Goal: Task Accomplishment & Management: Manage account settings

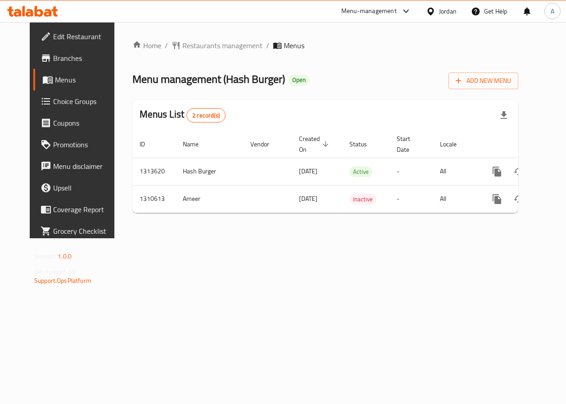
click at [212, 238] on div "Home / Restaurants management / Menus Menu management ( Hash Burger ) Open Add …" at bounding box center [325, 130] width 422 height 216
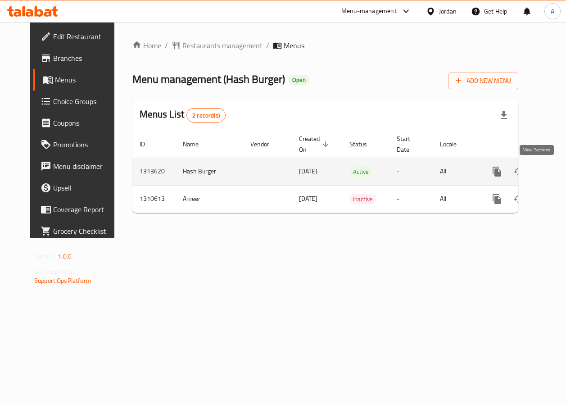
click at [556, 174] on icon "enhanced table" at bounding box center [561, 171] width 11 height 11
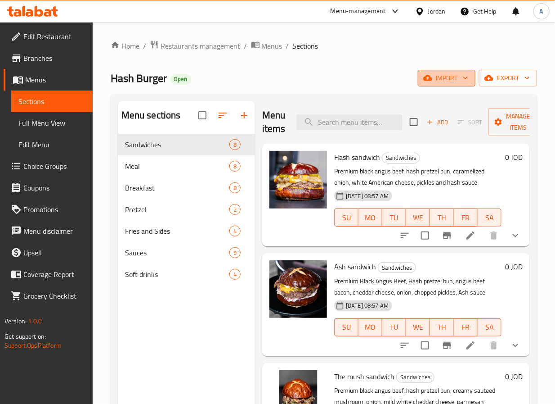
click at [455, 76] on span "import" at bounding box center [446, 77] width 43 height 11
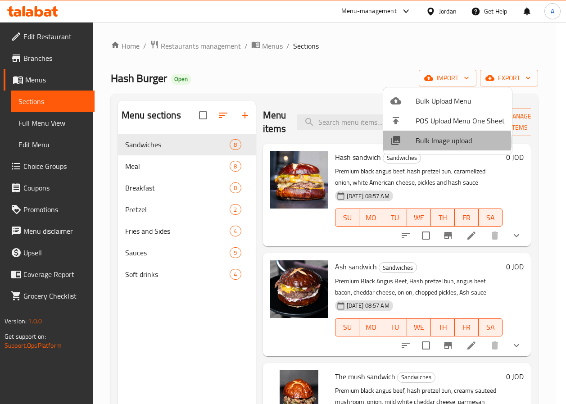
click at [433, 142] on span "Bulk Image upload" at bounding box center [459, 140] width 89 height 11
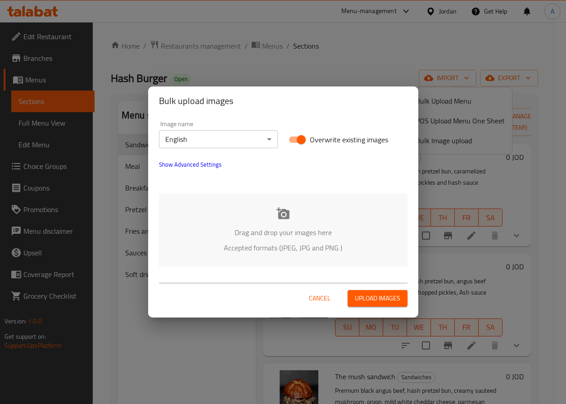
click at [253, 221] on div "Drag and drop your images here Accepted formats (JPEG, JPG and PNG )" at bounding box center [283, 229] width 248 height 73
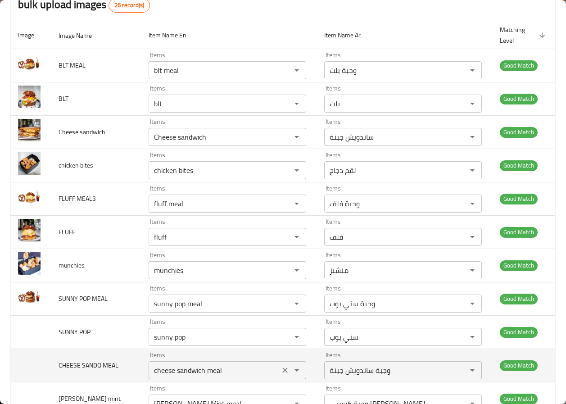
scroll to position [270, 0]
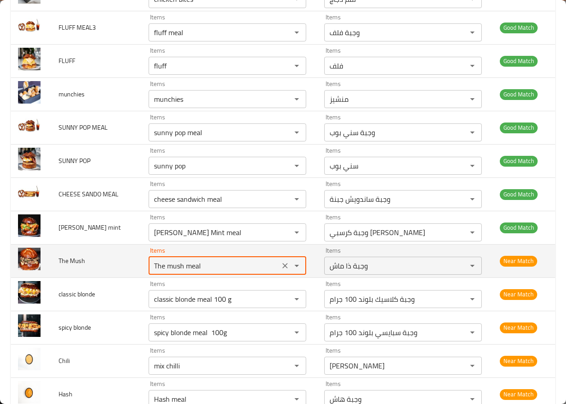
drag, startPoint x: 174, startPoint y: 270, endPoint x: 228, endPoint y: 272, distance: 54.0
click at [228, 272] on Mush "The mush meal" at bounding box center [214, 265] width 126 height 13
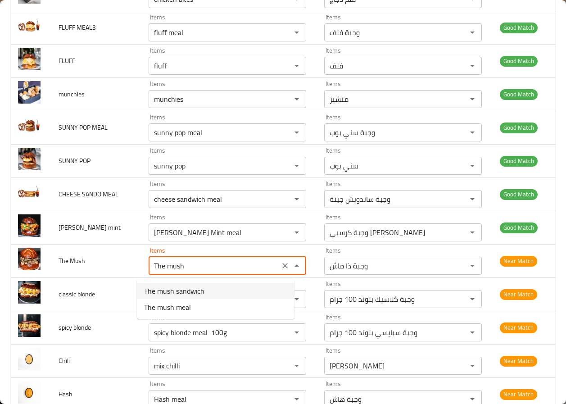
click at [196, 287] on span "The mush sandwich" at bounding box center [174, 290] width 60 height 11
type Mush "The mush sandwich"
type Mush-ar "ذا ماش ساندويش"
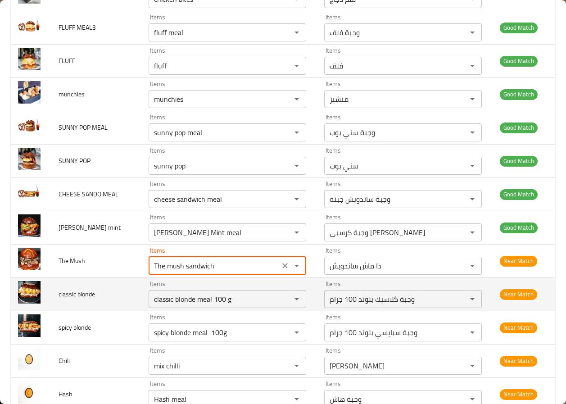
type Mush "The mush sandwich"
click at [83, 284] on td "classic blonde" at bounding box center [96, 293] width 90 height 33
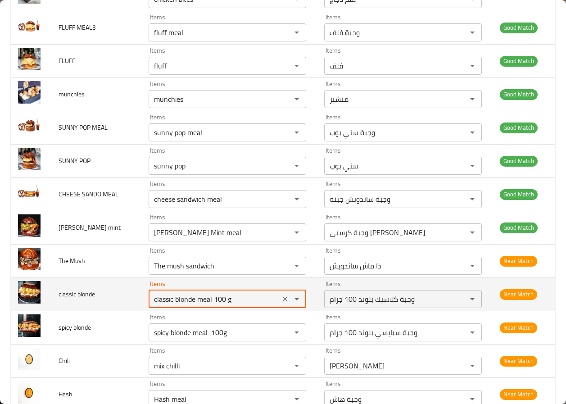
drag, startPoint x: 181, startPoint y: 302, endPoint x: 256, endPoint y: 304, distance: 74.3
click at [256, 304] on blonde "classic blonde meal 100 g" at bounding box center [214, 298] width 126 height 13
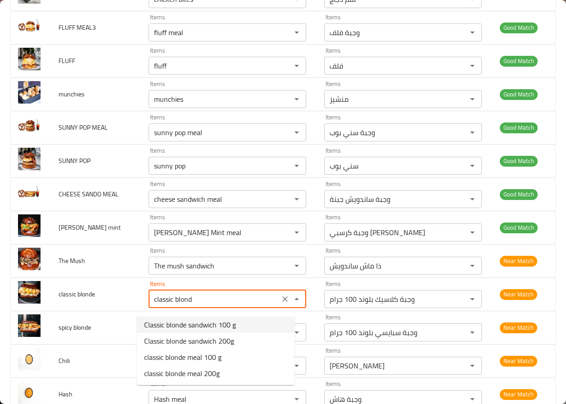
click at [212, 326] on span "Classic blonde sandwich 100 g" at bounding box center [190, 324] width 92 height 11
type blonde "Classic blonde sandwich 100 g"
type blonde-ar "كلاسيك بلوند ساندويش 100 جرام"
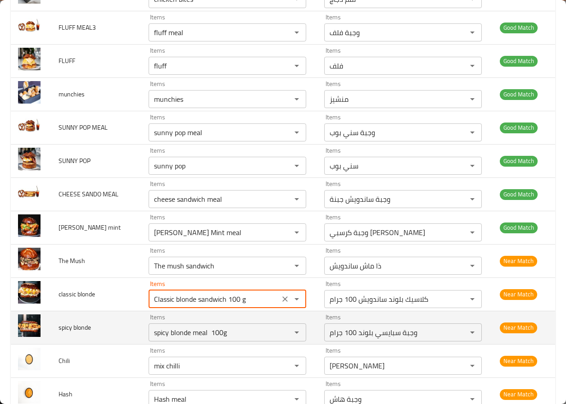
type blonde "Classic blonde sandwich 100 g"
click at [97, 320] on td "spicy blonde" at bounding box center [96, 326] width 90 height 33
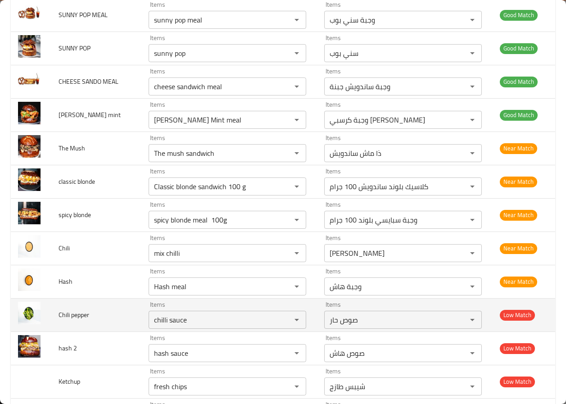
scroll to position [405, 0]
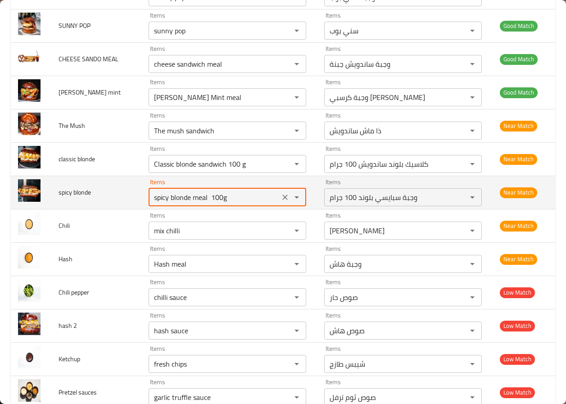
drag, startPoint x: 179, startPoint y: 202, endPoint x: 256, endPoint y: 201, distance: 76.9
click at [256, 201] on blonde "spicy blonde meal 100g" at bounding box center [214, 197] width 126 height 13
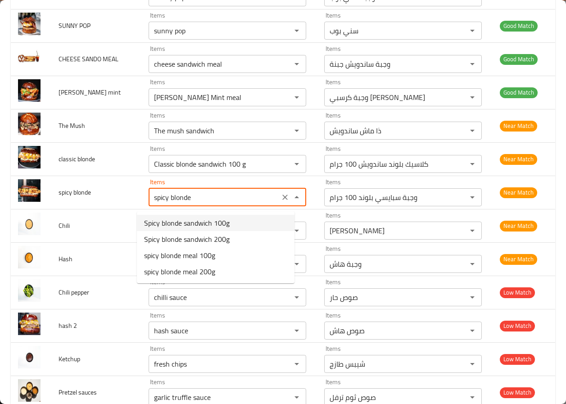
click at [196, 228] on span "Spicy blonde sandwich 100g" at bounding box center [186, 222] width 85 height 11
type blonde "Spicy blonde sandwich 100g"
type blonde-ar "سبايسي بلوند ساندويش 100 جرام"
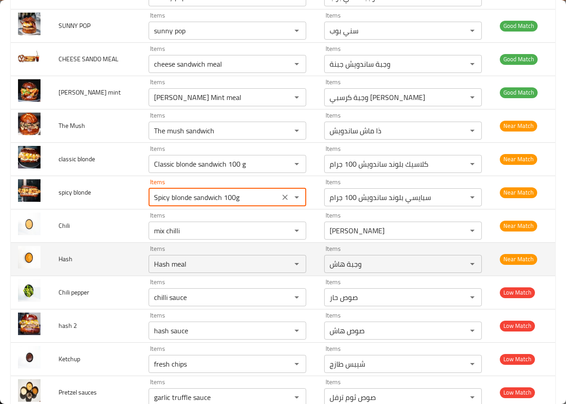
type blonde "Spicy blonde sandwich 100g"
click at [115, 246] on td "Hash" at bounding box center [96, 258] width 90 height 33
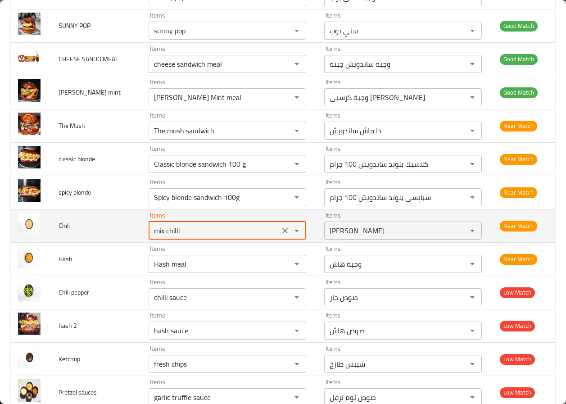
drag, startPoint x: 157, startPoint y: 235, endPoint x: 141, endPoint y: 239, distance: 16.3
click at [151, 237] on input "mix chilli" at bounding box center [214, 230] width 126 height 13
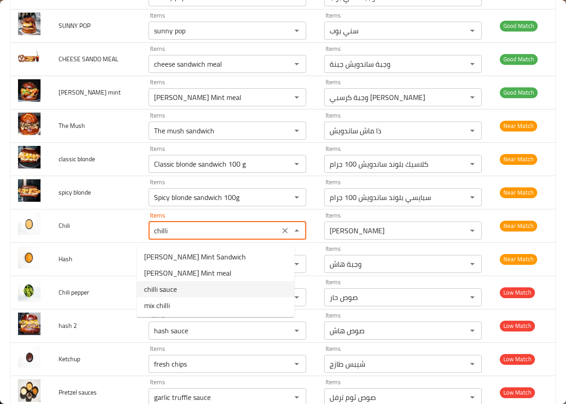
click at [154, 289] on span "chilli sauce" at bounding box center [160, 288] width 33 height 11
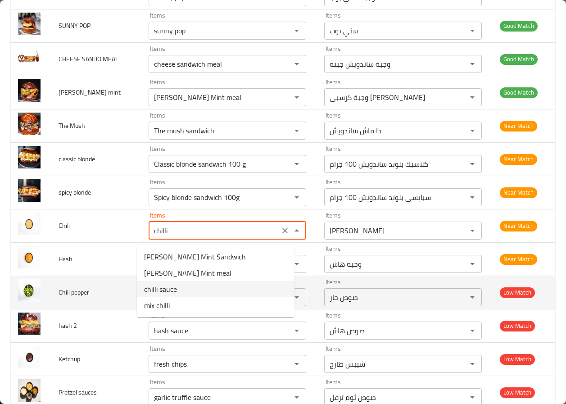
type input "chilli sauce"
type input "صوص حار"
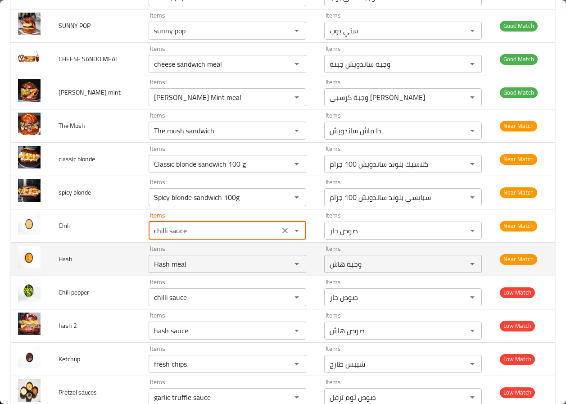
type input "chilli sauce"
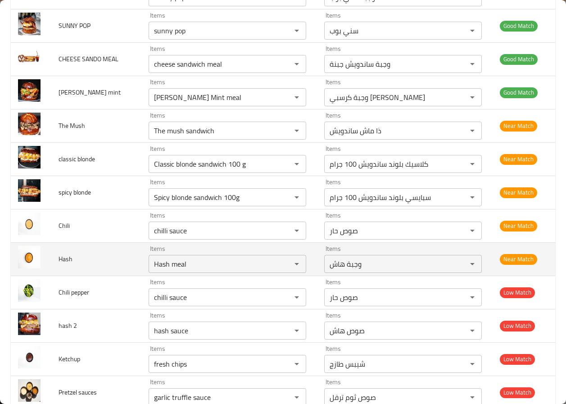
click at [96, 269] on td "Hash" at bounding box center [96, 258] width 90 height 33
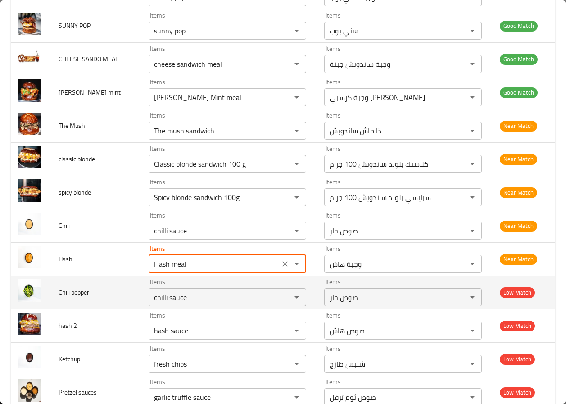
drag, startPoint x: 159, startPoint y: 269, endPoint x: 232, endPoint y: 279, distance: 73.6
click at [232, 279] on tbody "BLT MEAL Items blt meal Items Items وجبة بلت Items Good Match BLT Items blt Ite…" at bounding box center [283, 176] width 544 height 866
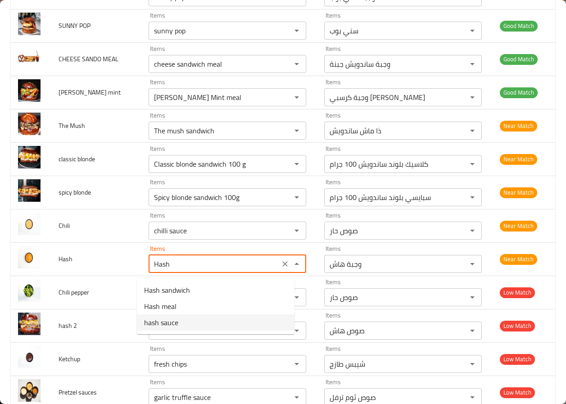
click at [169, 321] on span "hash sauce" at bounding box center [161, 322] width 34 height 11
type input "hash sauce"
type input "صوص هاش"
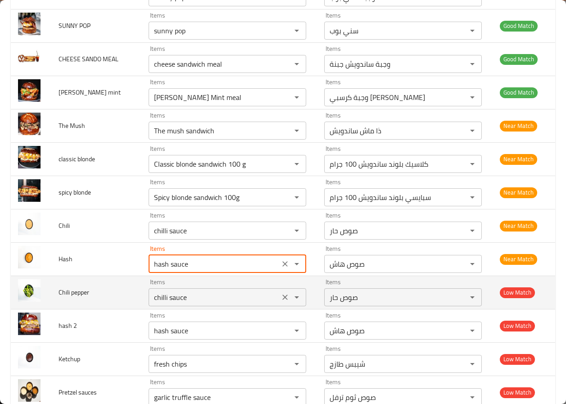
type input "hash sauce"
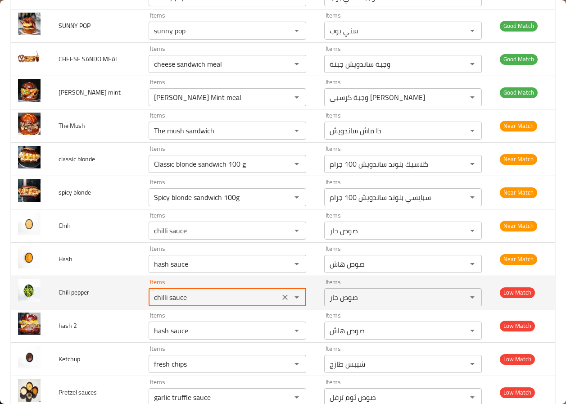
drag, startPoint x: 158, startPoint y: 302, endPoint x: 202, endPoint y: 301, distance: 44.6
click at [202, 301] on pepper "chilli sauce" at bounding box center [214, 297] width 126 height 13
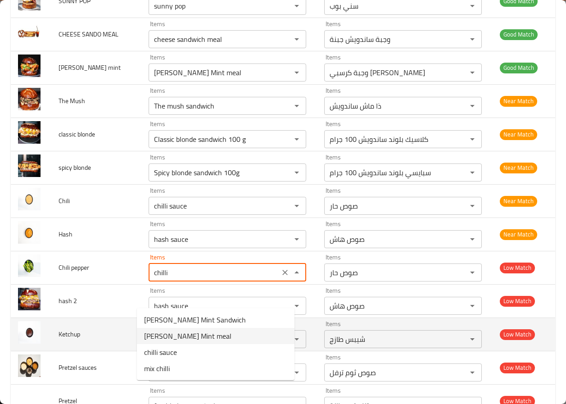
scroll to position [472, 0]
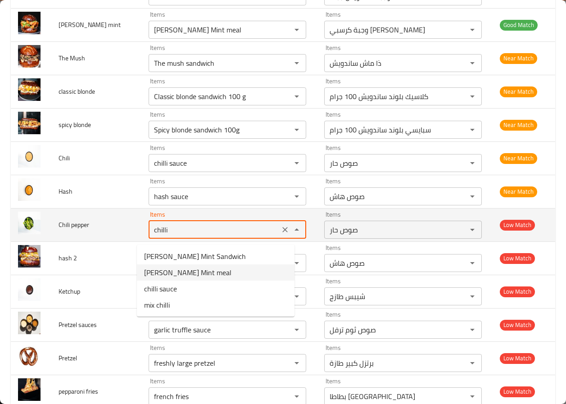
drag, startPoint x: 183, startPoint y: 234, endPoint x: 124, endPoint y: 234, distance: 58.5
click at [124, 234] on tr "Chili pepper Items chilli Items Items صوص حار Items Low Match" at bounding box center [283, 224] width 544 height 33
type pepper "p"
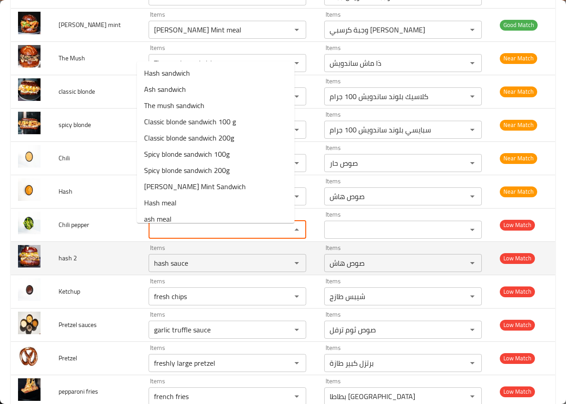
click at [119, 258] on td "hash 2" at bounding box center [96, 257] width 90 height 33
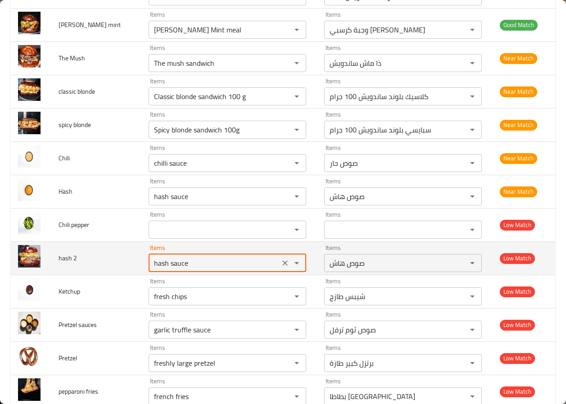
drag, startPoint x: 155, startPoint y: 268, endPoint x: 239, endPoint y: 269, distance: 83.7
click at [239, 269] on 2 "hash sauce" at bounding box center [214, 262] width 126 height 13
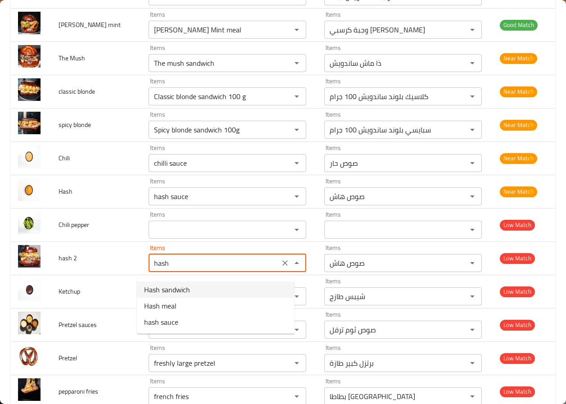
click at [203, 296] on 2-option-0 "Hash sandwich" at bounding box center [215, 289] width 157 height 16
type 2 "Hash sandwich"
type 2-ar "ساندويش هاش"
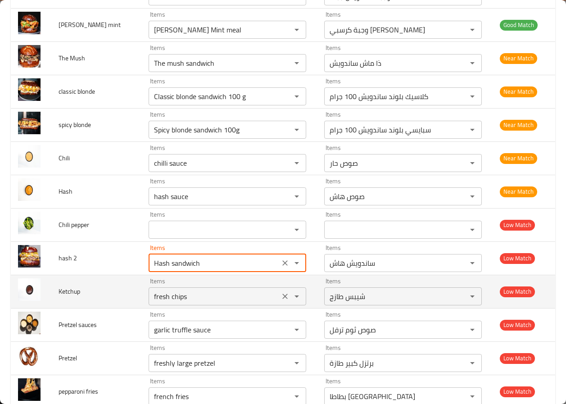
type 2 "Hash sandwich"
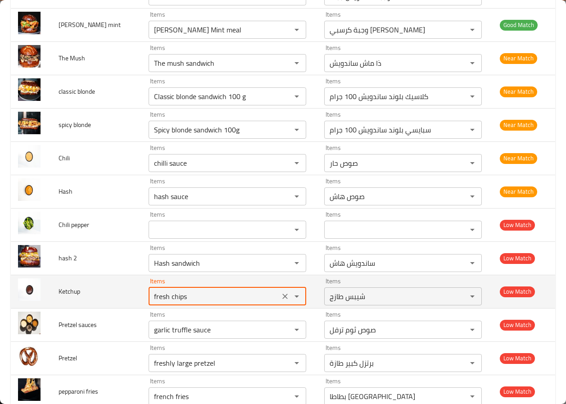
drag, startPoint x: 182, startPoint y: 300, endPoint x: 123, endPoint y: 300, distance: 59.4
click at [123, 300] on tr "Ketchup Items fresh chips Items Items شيبس طازج Items Low Match" at bounding box center [283, 290] width 544 height 33
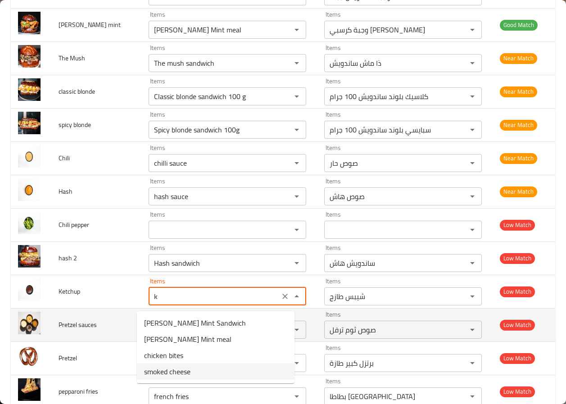
type input "fresh chips"
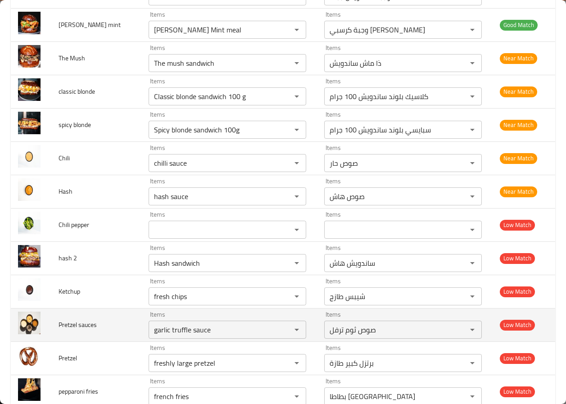
click at [97, 321] on td "Pretzel sauces" at bounding box center [96, 324] width 90 height 33
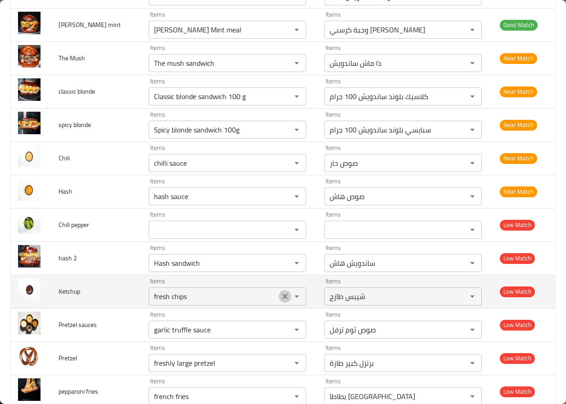
click at [280, 300] on icon "Clear" at bounding box center [284, 296] width 9 height 9
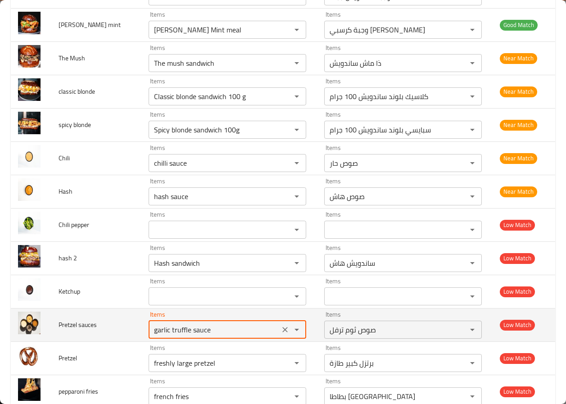
click at [193, 334] on sauces "garlic truffle sauce" at bounding box center [214, 329] width 126 height 13
click at [180, 336] on sauces "garlic truffle sauce" at bounding box center [214, 329] width 126 height 13
drag, startPoint x: 181, startPoint y: 336, endPoint x: 115, endPoint y: 339, distance: 66.2
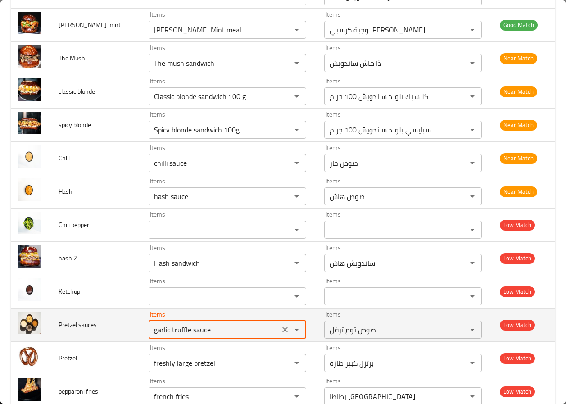
click at [115, 339] on tr "Pretzel sauces Items garlic truffle sauce Items Items صوص ثوم ترفل Items Low Ma…" at bounding box center [283, 324] width 544 height 33
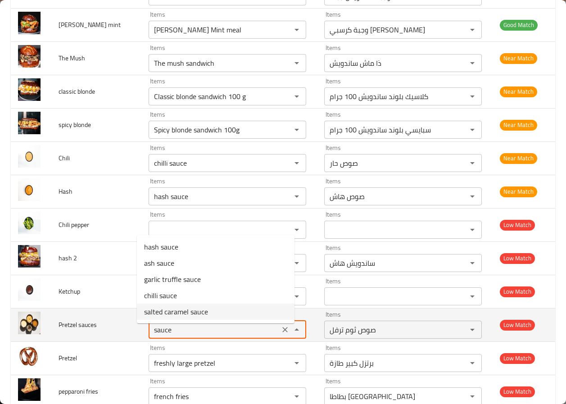
click at [171, 333] on sauces "sauce" at bounding box center [214, 329] width 126 height 13
type sauces "sauce"
click at [247, 328] on sauces "sauce" at bounding box center [214, 329] width 126 height 13
drag, startPoint x: 123, startPoint y: 327, endPoint x: 99, endPoint y: 327, distance: 24.7
click at [99, 327] on tr "Pretzel sauces Items sauce Items Items صوص ثوم ترفل Items Low Match" at bounding box center [283, 324] width 544 height 33
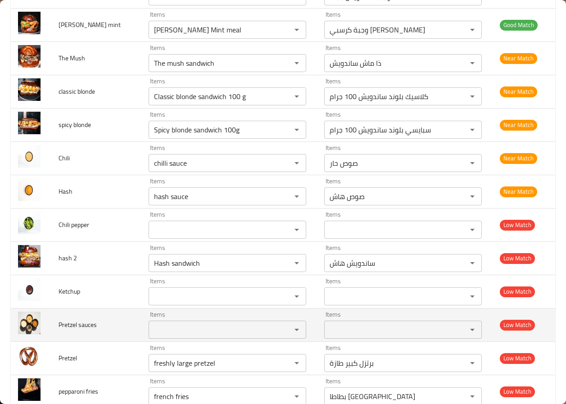
click at [101, 325] on td "Pretzel sauces" at bounding box center [96, 324] width 90 height 33
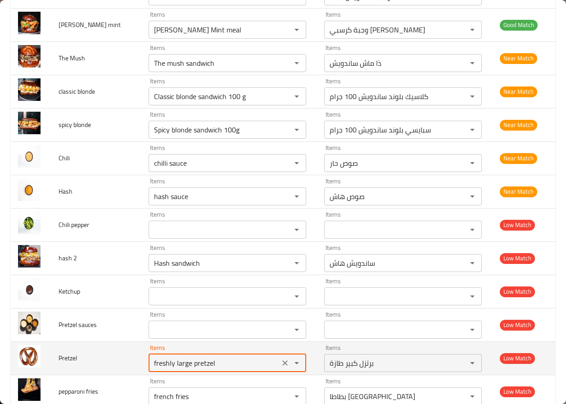
drag, startPoint x: 214, startPoint y: 364, endPoint x: 117, endPoint y: 371, distance: 96.6
click at [117, 371] on tr "Pretzel Items freshly large pretzel Items Items برتزل كبير طازة Items Low Match" at bounding box center [283, 357] width 544 height 33
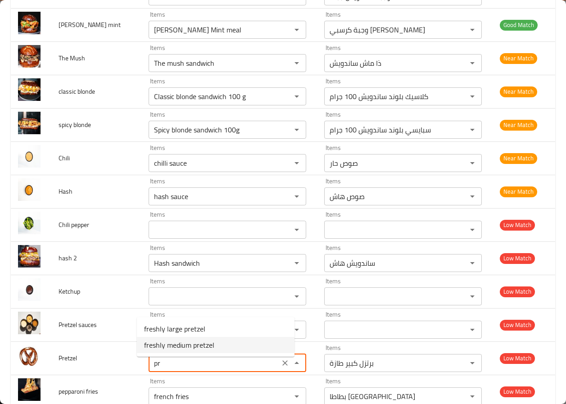
click at [228, 351] on li "freshly medium pretzel" at bounding box center [215, 345] width 157 height 16
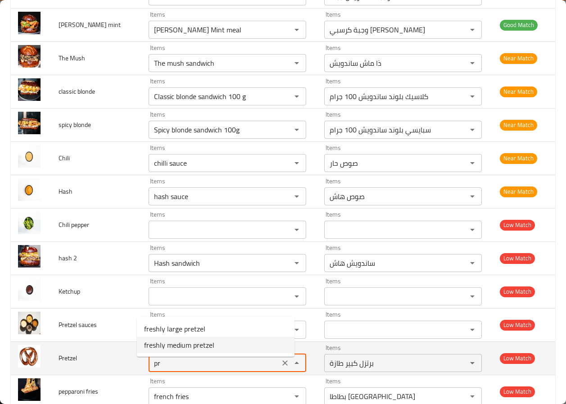
type input "freshly medium pretzel"
type input "برتزل وسط طازة"
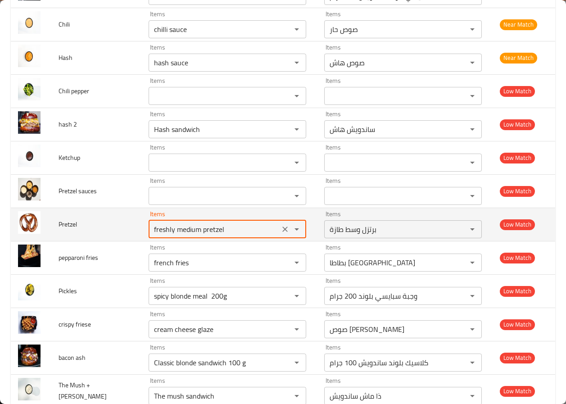
scroll to position [607, 0]
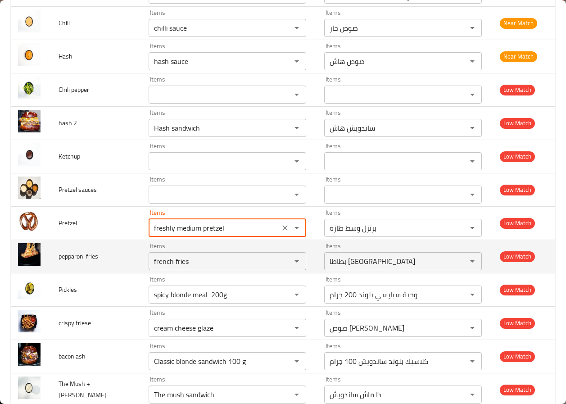
type input "freshly medium pretzel"
click at [65, 262] on span "pepparoni fries" at bounding box center [78, 256] width 40 height 12
copy span "pepparoni"
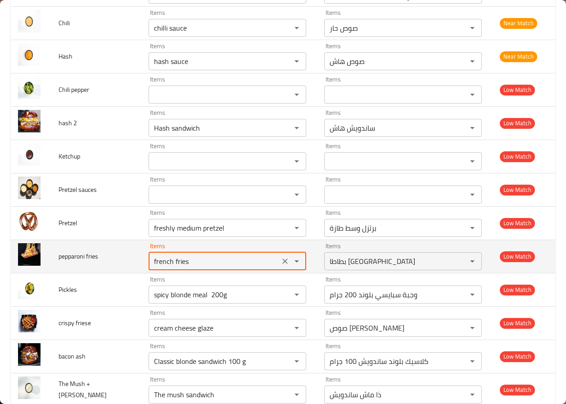
drag, startPoint x: 193, startPoint y: 270, endPoint x: 113, endPoint y: 266, distance: 80.2
click at [113, 266] on tr "pepparoni fries Items french fries Items Items بطاطا مقلية Items Low Match" at bounding box center [283, 255] width 544 height 33
paste fries "pepparoni"
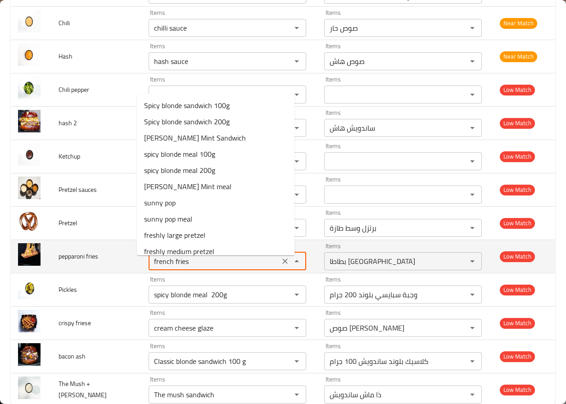
click at [85, 262] on span "pepparoni fries" at bounding box center [78, 256] width 40 height 12
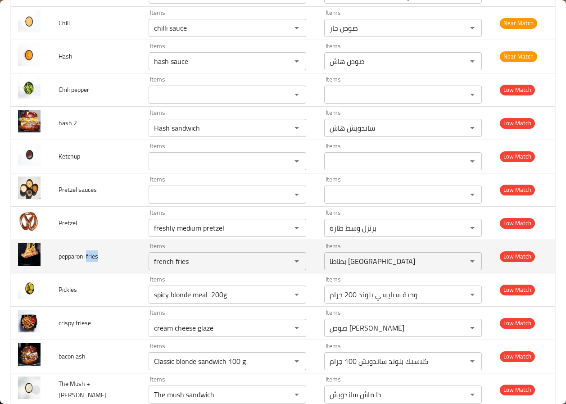
click at [85, 262] on span "pepparoni fries" at bounding box center [78, 256] width 40 height 12
copy span "fries"
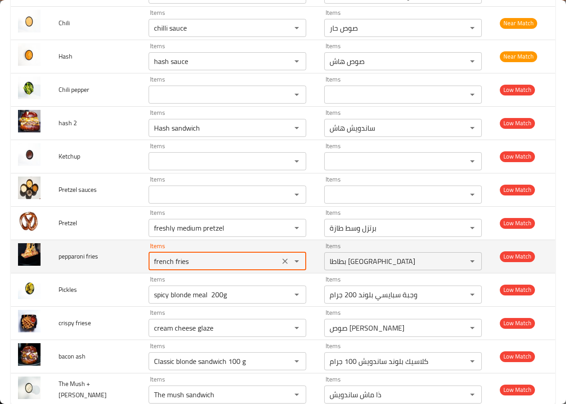
drag, startPoint x: 180, startPoint y: 270, endPoint x: 112, endPoint y: 267, distance: 67.6
click at [112, 267] on tr "pepparoni fries Items french fries Items Items بطاطا مقلية Items Low Match" at bounding box center [283, 255] width 544 height 33
paste fries "ies"
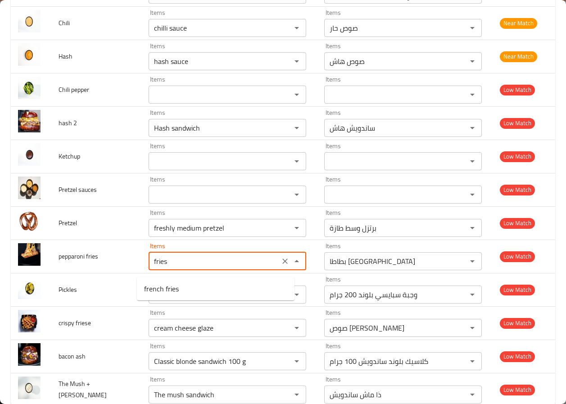
type fries "frie"
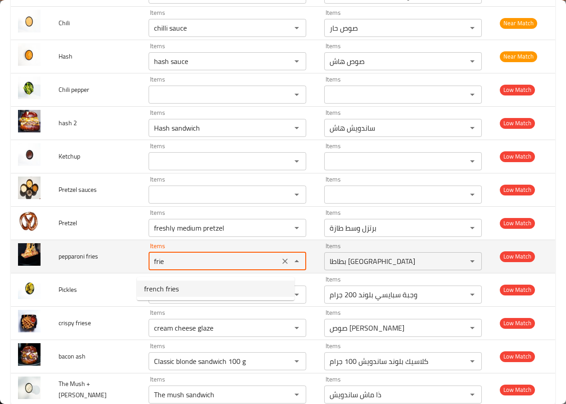
drag, startPoint x: 267, startPoint y: 266, endPoint x: 271, endPoint y: 269, distance: 4.9
click at [279, 267] on button "Clear" at bounding box center [285, 261] width 13 height 13
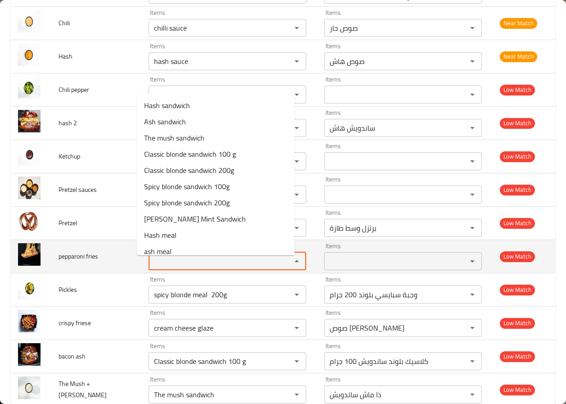
click at [279, 267] on div "enhanced table" at bounding box center [290, 261] width 23 height 13
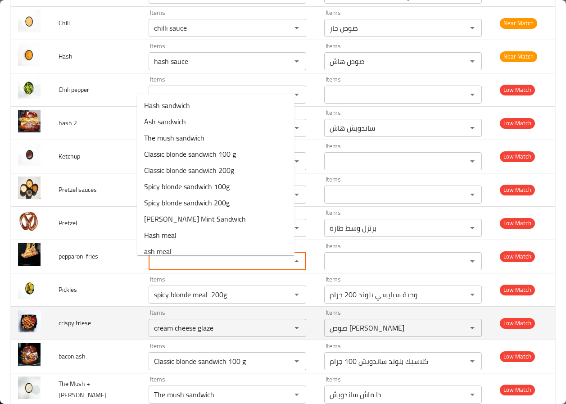
click at [84, 320] on td "crispy friese" at bounding box center [96, 322] width 90 height 33
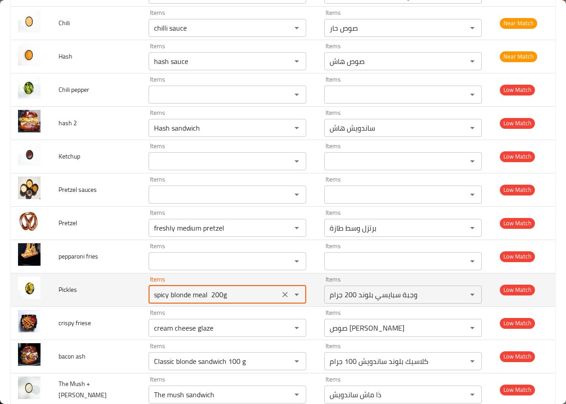
drag, startPoint x: 223, startPoint y: 301, endPoint x: 96, endPoint y: 301, distance: 126.9
click at [96, 301] on tr "Pickles Items spicy blonde meal 200g Items Items وجبة سبايسي بلوند 200 جرام Ite…" at bounding box center [283, 289] width 544 height 33
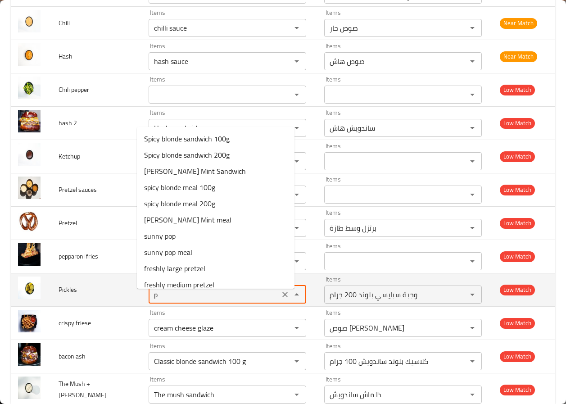
type input "pi"
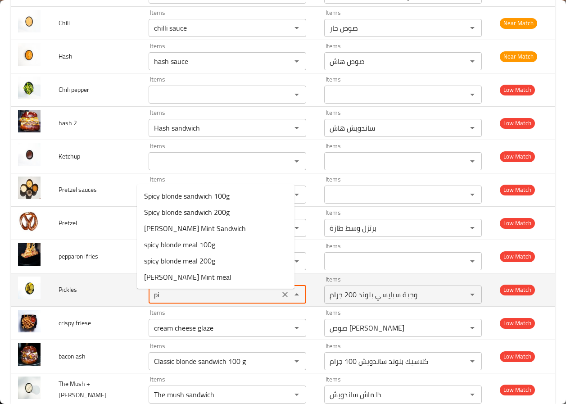
click at [279, 299] on button "Clear" at bounding box center [285, 294] width 13 height 13
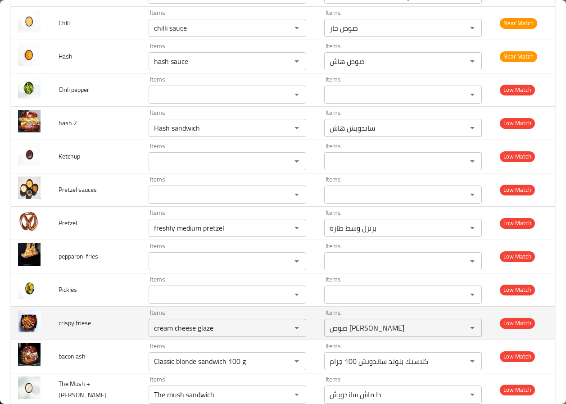
click at [126, 328] on td "crispy friese" at bounding box center [96, 322] width 90 height 33
click at [259, 331] on friese "cream cheese glaze" at bounding box center [214, 327] width 126 height 13
paste friese "fries"
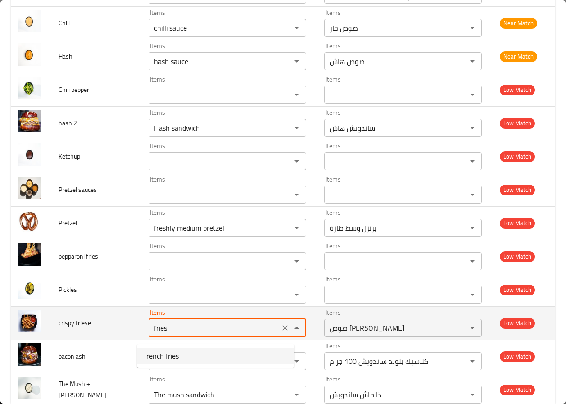
type friese "cream cheese glaze"
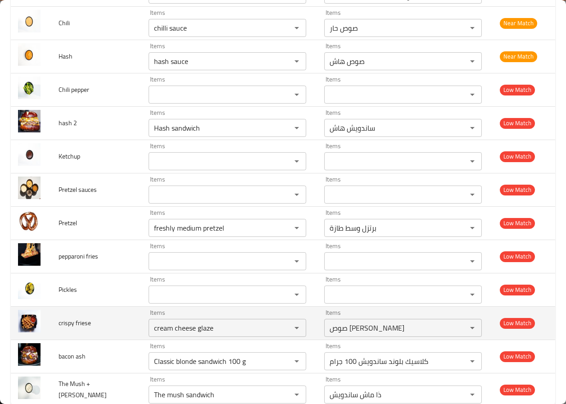
click at [77, 328] on span "crispy friese" at bounding box center [74, 323] width 32 height 12
click at [280, 332] on icon "Clear" at bounding box center [284, 327] width 9 height 9
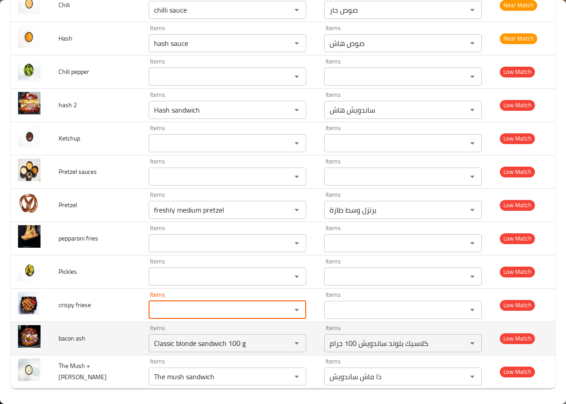
scroll to position [634, 0]
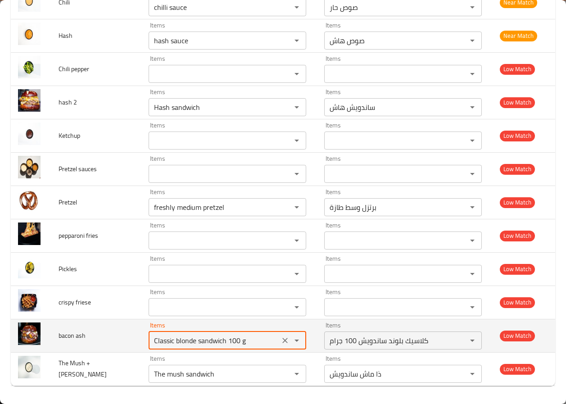
drag, startPoint x: 250, startPoint y: 341, endPoint x: 111, endPoint y: 334, distance: 139.2
click at [111, 334] on tr "bacon ash Items Classic blonde sandwich 100 g Items Items كلاسيك بلوند ساندويش …" at bounding box center [283, 335] width 544 height 33
type ash "b"
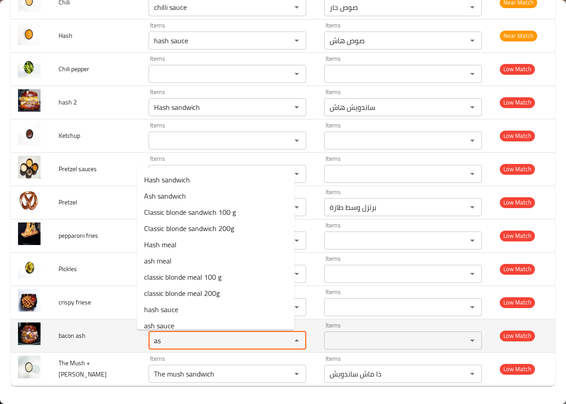
type ash "ash"
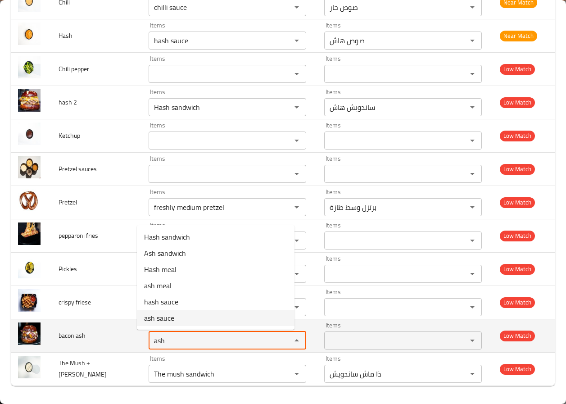
drag, startPoint x: 269, startPoint y: 342, endPoint x: 118, endPoint y: 339, distance: 150.8
click at [118, 339] on tr "bacon ash Items ash Items Items Items Low Match" at bounding box center [283, 335] width 544 height 33
click at [153, 343] on ash "ash" at bounding box center [214, 340] width 126 height 13
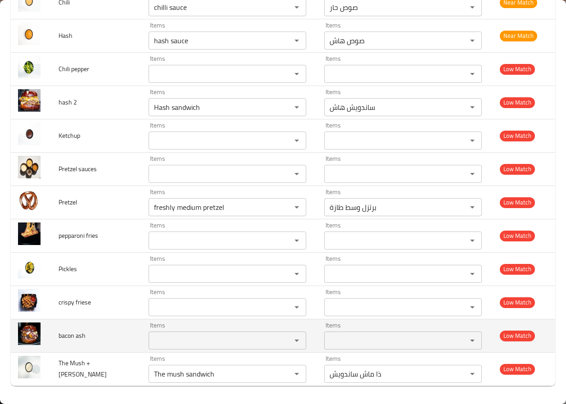
click at [76, 350] on td "bacon ash" at bounding box center [96, 335] width 90 height 33
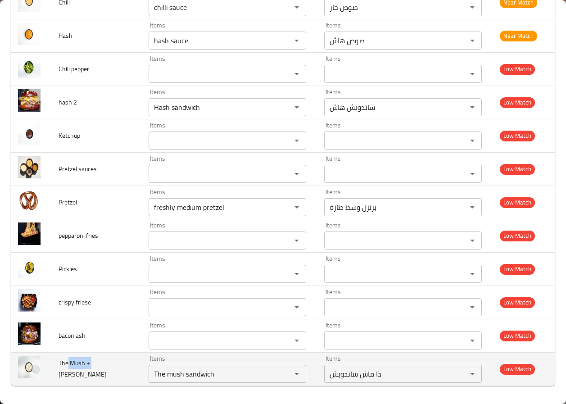
drag, startPoint x: 67, startPoint y: 361, endPoint x: 92, endPoint y: 366, distance: 25.7
click at [92, 366] on span "The Mush + [PERSON_NAME]" at bounding box center [82, 368] width 48 height 23
drag, startPoint x: 92, startPoint y: 366, endPoint x: 93, endPoint y: 376, distance: 9.5
click at [92, 367] on span "The Mush + [PERSON_NAME]" at bounding box center [82, 368] width 48 height 23
click at [93, 377] on td "The Mush + [PERSON_NAME]" at bounding box center [96, 368] width 90 height 33
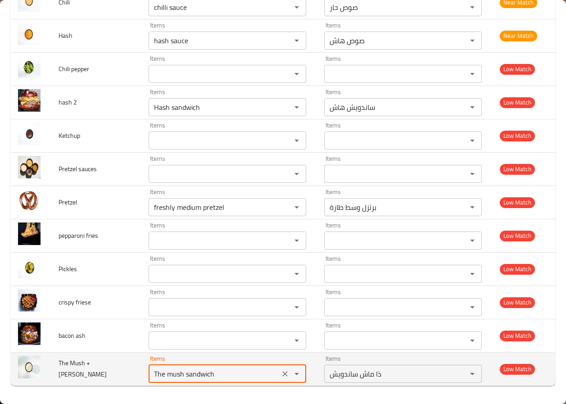
drag, startPoint x: 215, startPoint y: 377, endPoint x: 115, endPoint y: 378, distance: 99.4
click at [115, 378] on tr "The Mush + Garlic Truffle Items The mush sandwich Items Items ذا ماش ساندويش It…" at bounding box center [283, 368] width 544 height 33
click at [218, 373] on Truffle "The mush sandwich" at bounding box center [214, 373] width 126 height 13
click at [198, 377] on Truffle "The mush sandwich" at bounding box center [214, 373] width 126 height 13
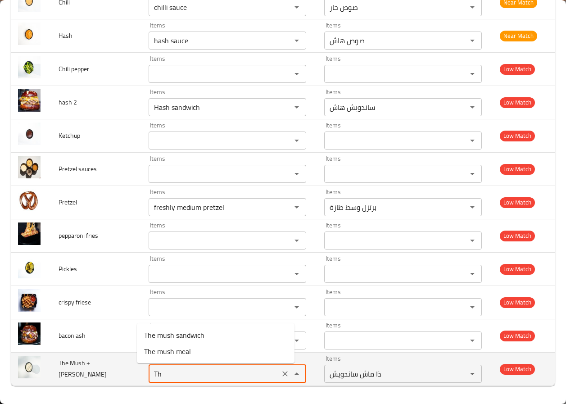
type Truffle "T"
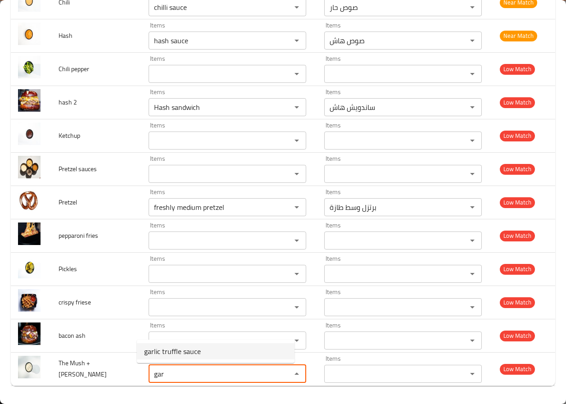
click at [229, 350] on Truffle-option-0 "garlic truffle sauce" at bounding box center [215, 351] width 157 height 16
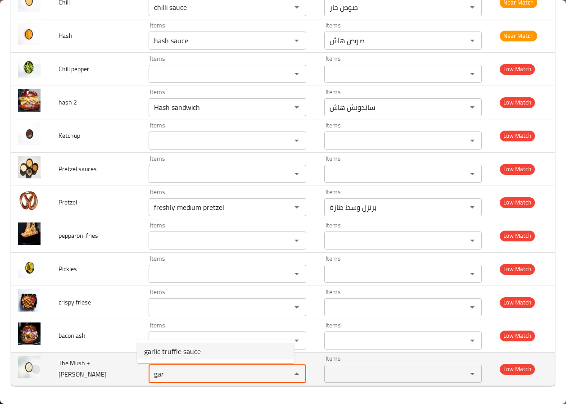
type Truffle "garlic truffle sauce"
type Truffle-ar "صوص ثوم ترفل"
type Truffle "garlic truffle sauce"
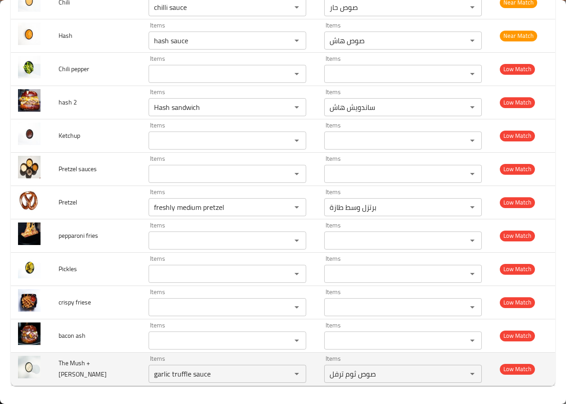
click at [115, 373] on td "The Mush + [PERSON_NAME]" at bounding box center [96, 368] width 90 height 33
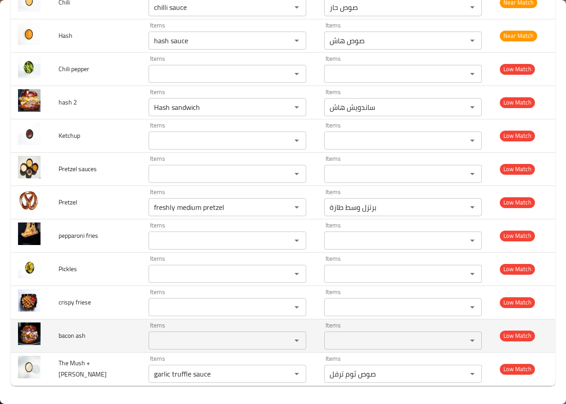
click at [61, 335] on span "bacon ash" at bounding box center [71, 335] width 27 height 12
click at [69, 339] on span "bacon ash" at bounding box center [71, 335] width 27 height 12
copy span "bacon ash"
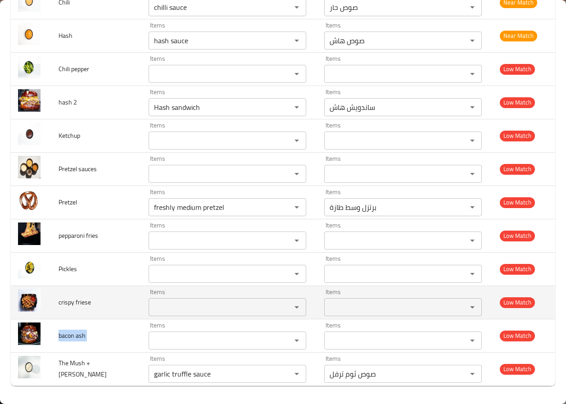
click at [113, 312] on td "crispy friese" at bounding box center [96, 301] width 90 height 33
click at [67, 302] on span "crispy friese" at bounding box center [74, 302] width 32 height 12
copy span "crispy friese"
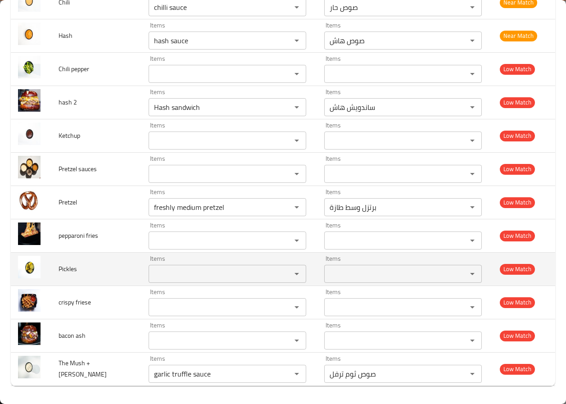
click at [73, 269] on span "Pickles" at bounding box center [67, 269] width 18 height 12
click at [60, 265] on span "Pickles" at bounding box center [67, 269] width 18 height 12
copy span "Pickles"
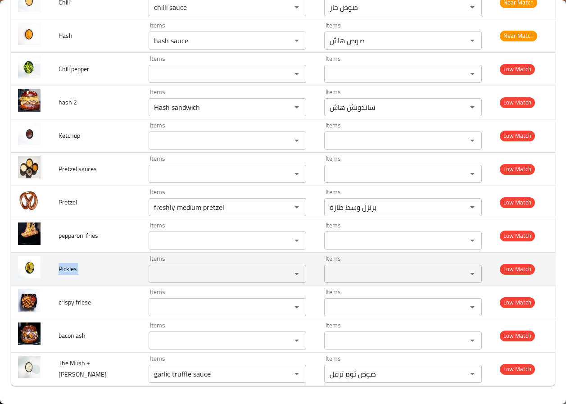
click at [94, 261] on td "Pickles" at bounding box center [96, 268] width 90 height 33
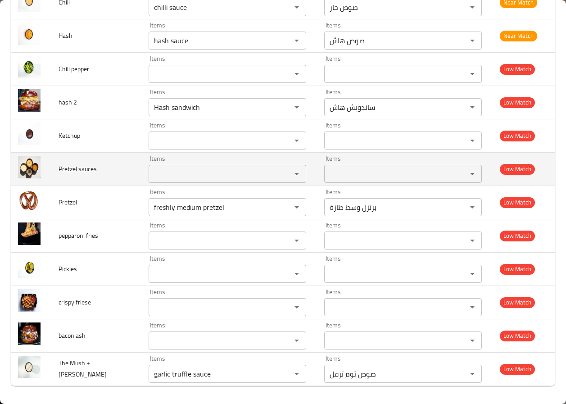
click at [73, 163] on span "Pretzel sauces" at bounding box center [77, 169] width 38 height 12
copy span "Pretzel sauces"
click at [100, 160] on td "Pretzel sauces" at bounding box center [96, 168] width 90 height 33
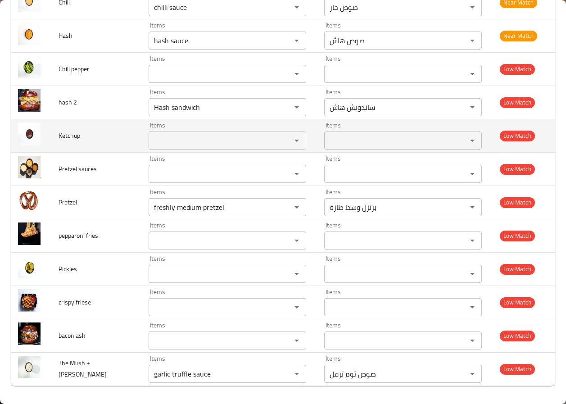
click at [63, 131] on span "Ketchup" at bounding box center [69, 136] width 22 height 12
copy span "Ketchup"
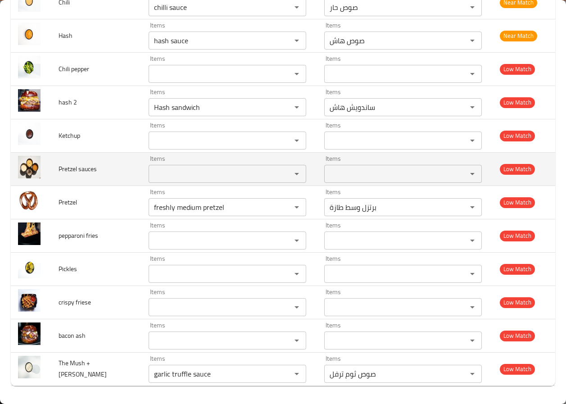
click at [82, 170] on span "Pretzel sauces" at bounding box center [77, 169] width 38 height 12
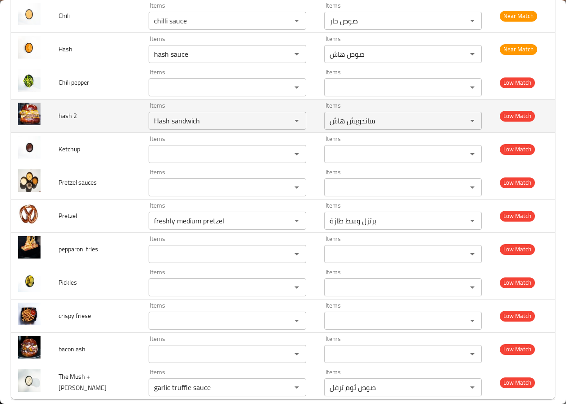
scroll to position [566, 0]
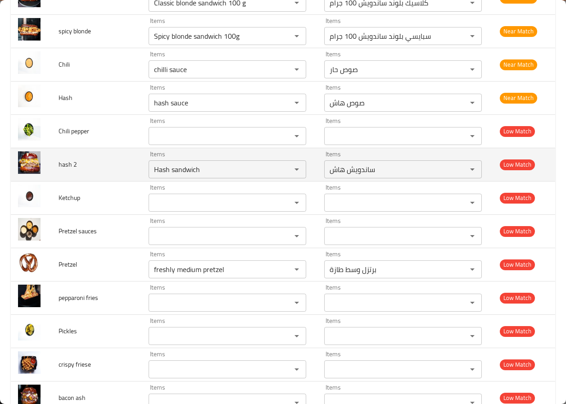
click at [69, 162] on span "hash 2" at bounding box center [67, 164] width 18 height 12
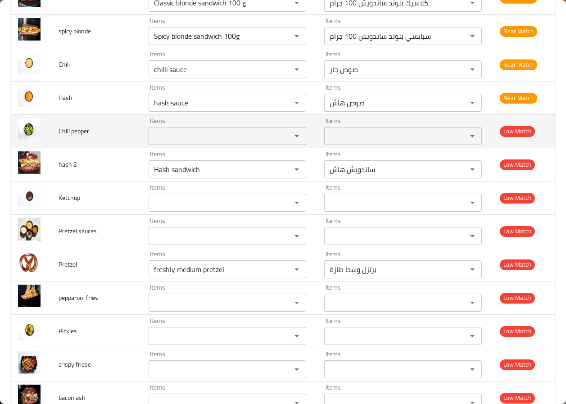
click at [69, 134] on span "Chili pepper" at bounding box center [73, 131] width 31 height 12
copy span "Chili pepper"
click at [107, 146] on td "Chili pepper" at bounding box center [96, 130] width 90 height 33
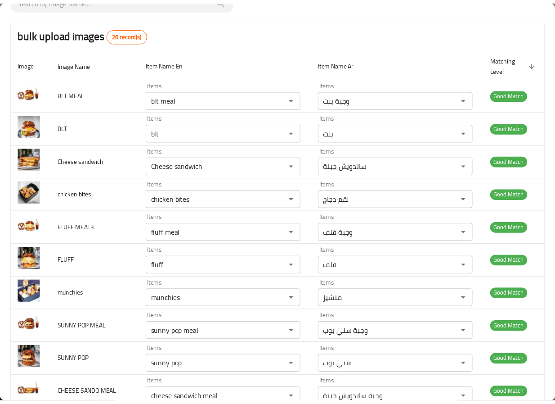
scroll to position [0, 0]
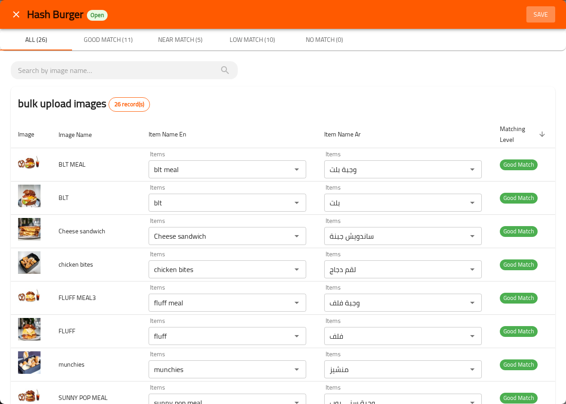
click at [541, 11] on button "Save" at bounding box center [540, 14] width 29 height 17
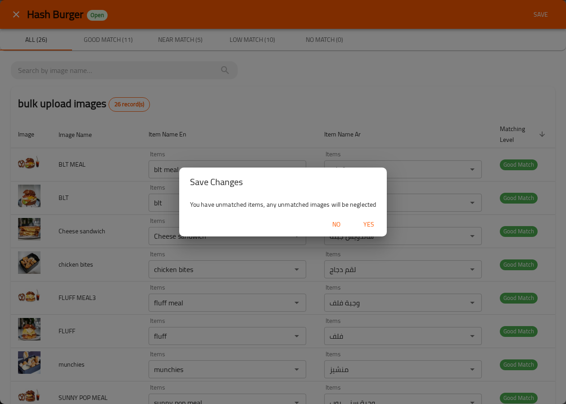
click at [366, 217] on button "Yes" at bounding box center [368, 224] width 29 height 17
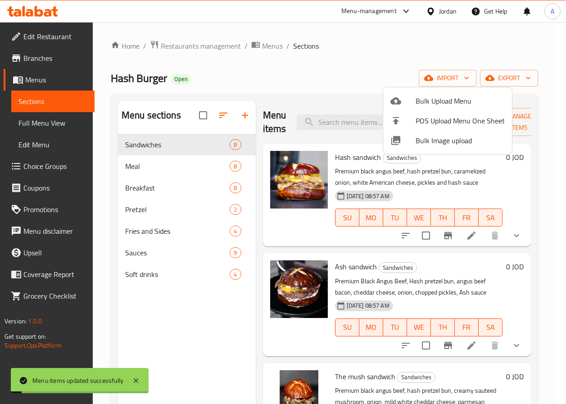
click at [206, 315] on div at bounding box center [283, 202] width 566 height 404
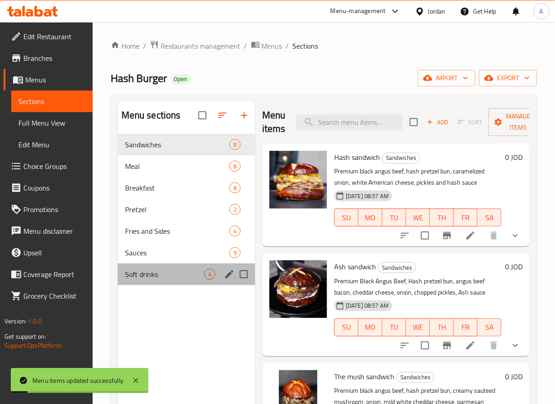
click at [166, 285] on div "Soft drinks 4" at bounding box center [186, 274] width 137 height 22
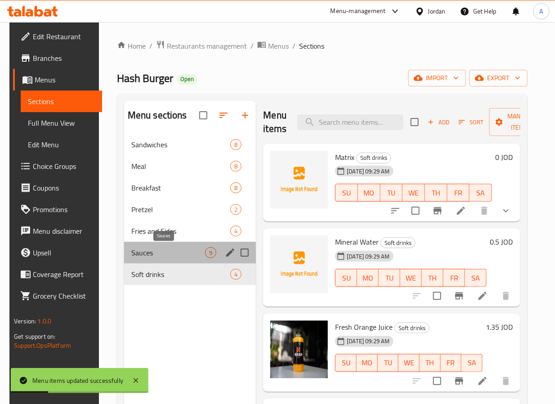
click at [149, 252] on span "Sauces" at bounding box center [168, 252] width 74 height 11
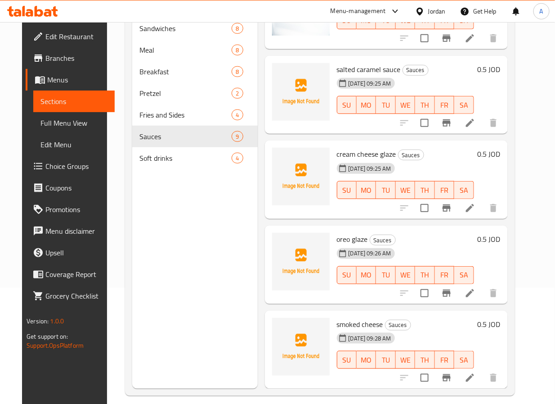
scroll to position [126, 0]
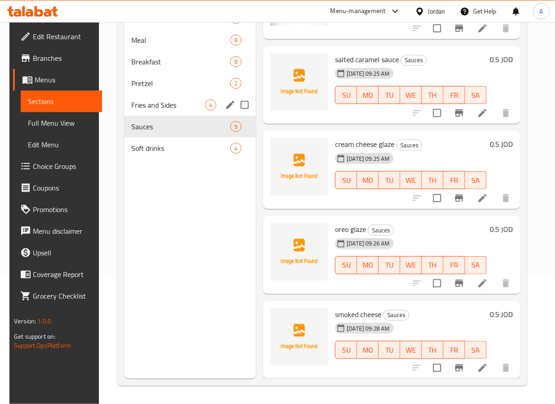
click at [161, 96] on div "Fries and Sides 4" at bounding box center [190, 105] width 132 height 22
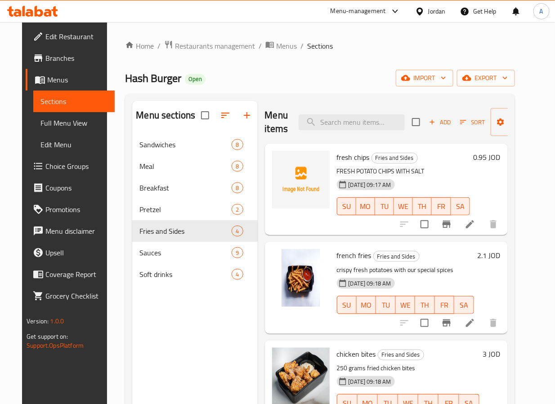
click at [350, 157] on span "fresh chips" at bounding box center [353, 156] width 33 height 13
click at [339, 157] on span "fresh chips" at bounding box center [353, 156] width 33 height 13
click at [354, 157] on span "fresh chips" at bounding box center [353, 156] width 33 height 13
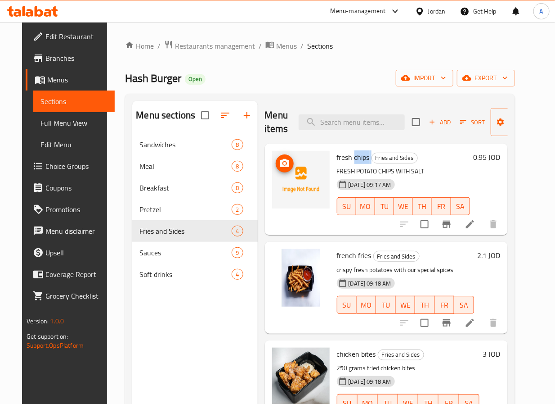
copy h6 "chips"
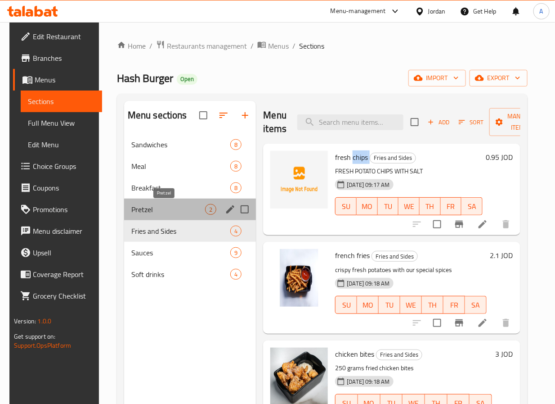
click at [170, 211] on span "Pretzel" at bounding box center [168, 209] width 74 height 11
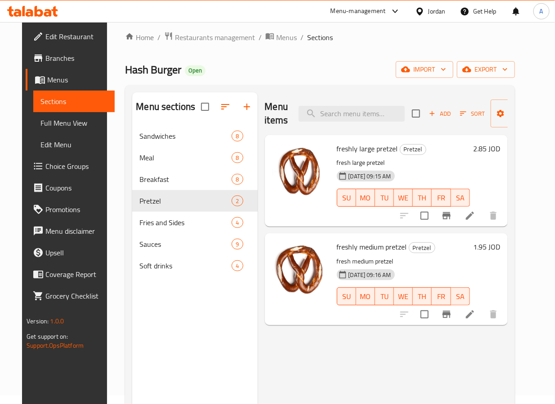
scroll to position [67, 0]
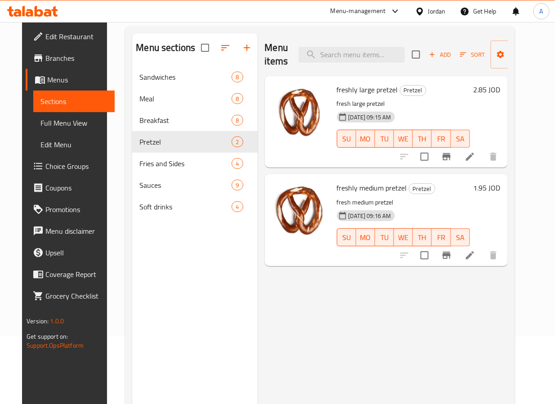
click at [322, 314] on div "Menu items Add Sort Manage items freshly large pretzel Pretzel fresh large pret…" at bounding box center [383, 235] width 250 height 404
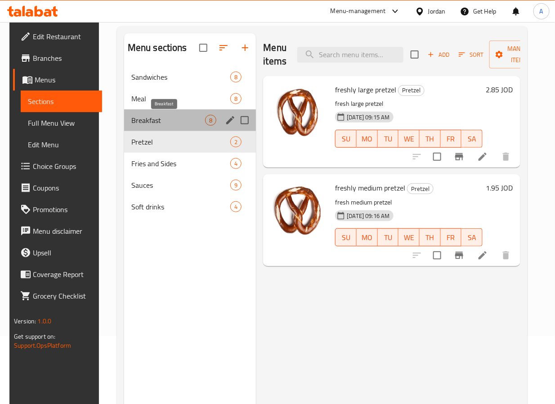
click at [181, 122] on span "Breakfast" at bounding box center [168, 120] width 74 height 11
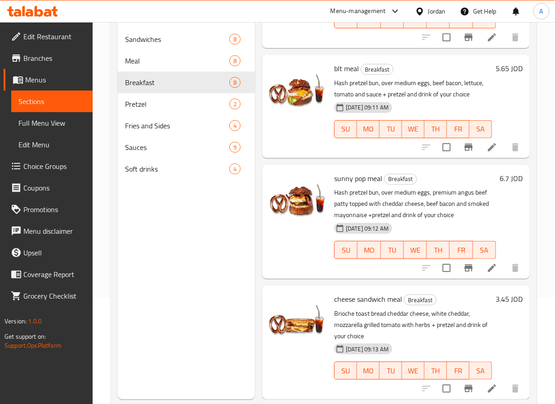
scroll to position [126, 0]
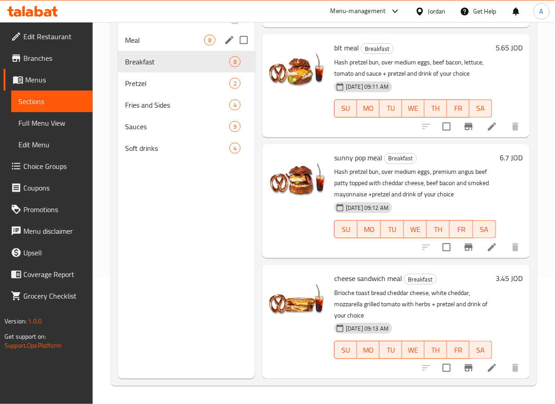
click at [189, 46] on div "Meal 8" at bounding box center [186, 40] width 137 height 22
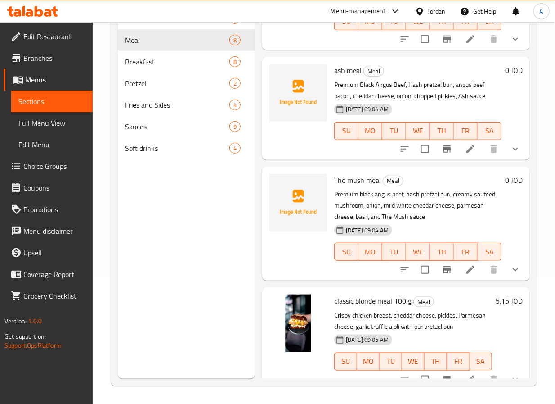
scroll to position [68, 0]
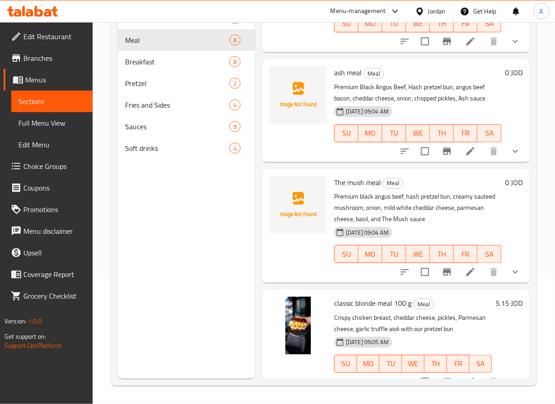
click at [355, 178] on span "The mush meal" at bounding box center [357, 181] width 47 height 13
copy span "mush"
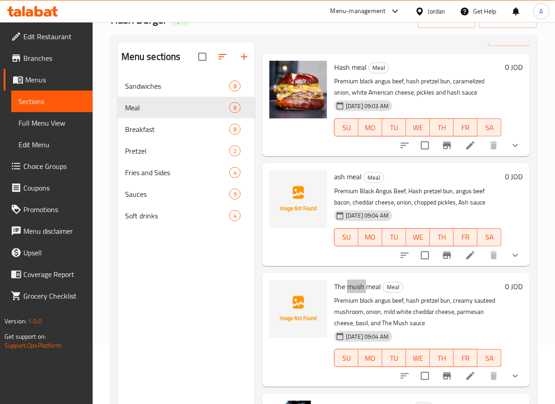
scroll to position [0, 0]
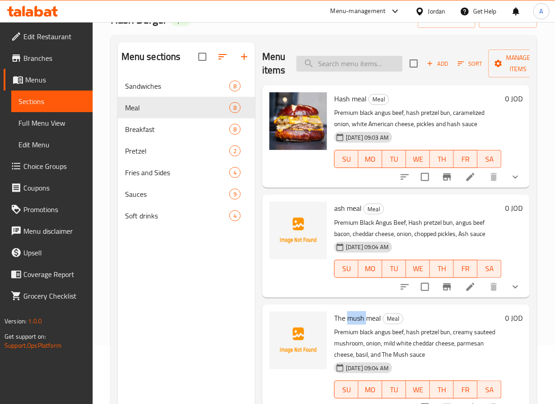
click at [364, 61] on input "search" at bounding box center [350, 64] width 106 height 16
paste input "mush"
type input "mush"
click at [335, 208] on span "ash meal" at bounding box center [347, 207] width 27 height 13
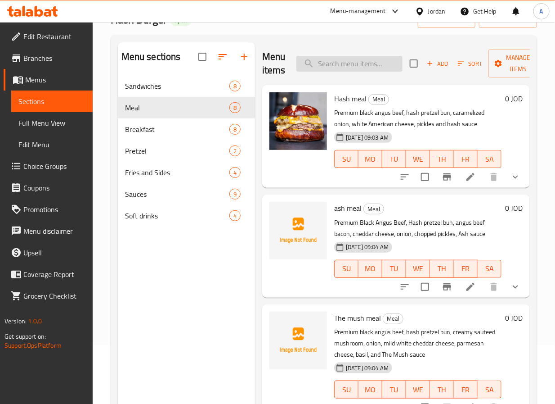
click at [340, 69] on input "search" at bounding box center [350, 64] width 106 height 16
paste input "mush"
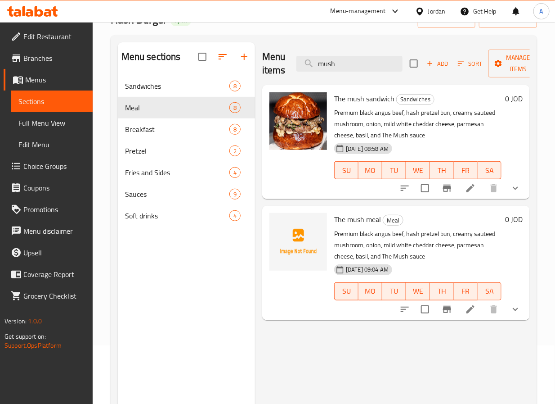
drag, startPoint x: 319, startPoint y: 66, endPoint x: 282, endPoint y: 67, distance: 36.5
click at [282, 67] on div "Menu items mush Add Sort Manage items" at bounding box center [396, 63] width 268 height 43
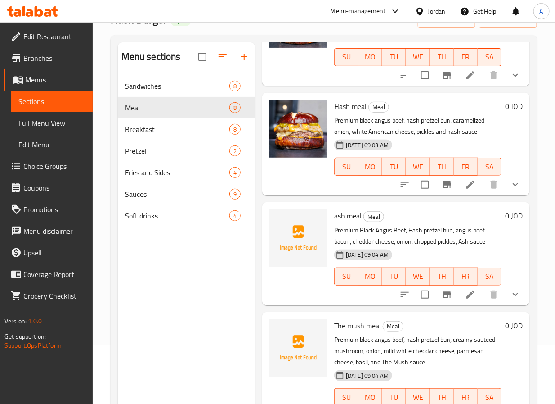
scroll to position [472, 0]
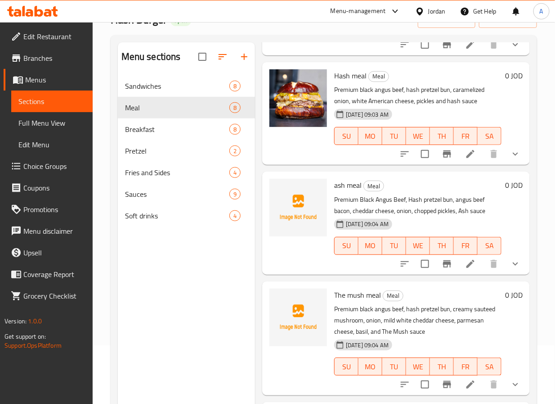
type input "ash"
click at [337, 192] on span "ash meal" at bounding box center [347, 184] width 27 height 13
click at [390, 228] on span "[DATE] 09:04 AM" at bounding box center [367, 224] width 50 height 9
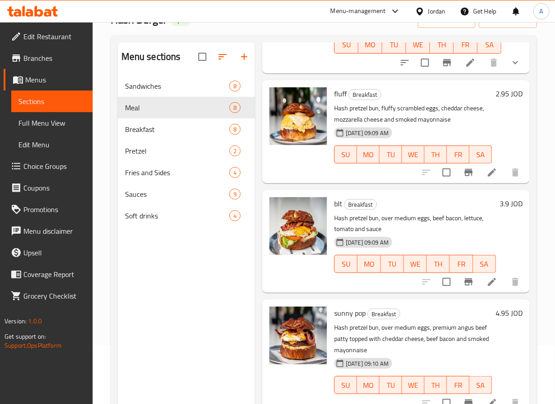
scroll to position [1254, 0]
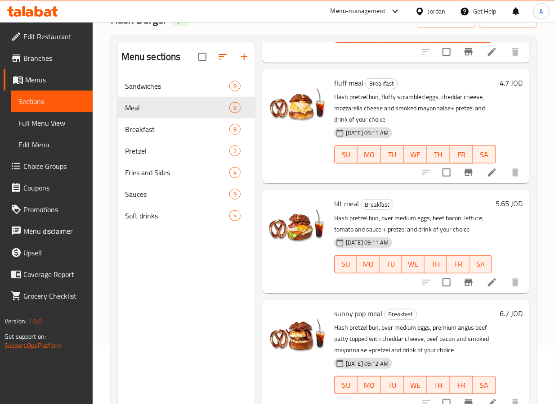
click at [46, 122] on span "Full Menu View" at bounding box center [51, 122] width 67 height 11
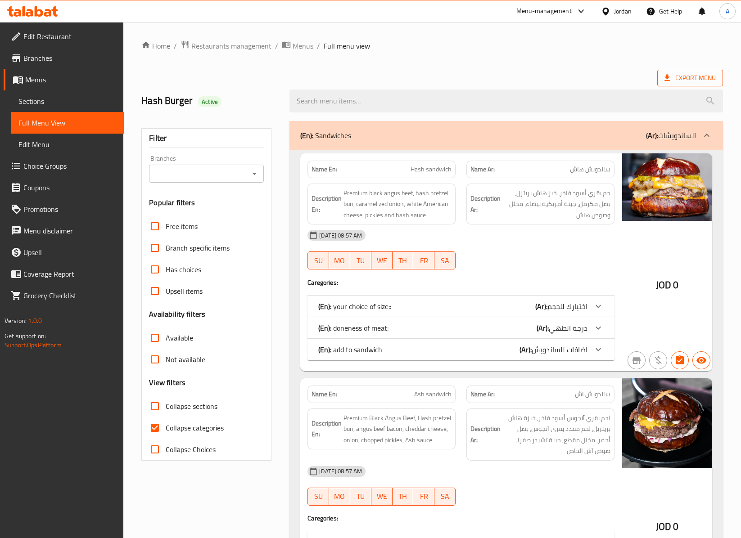
click at [565, 86] on span "Export Menu" at bounding box center [690, 78] width 66 height 17
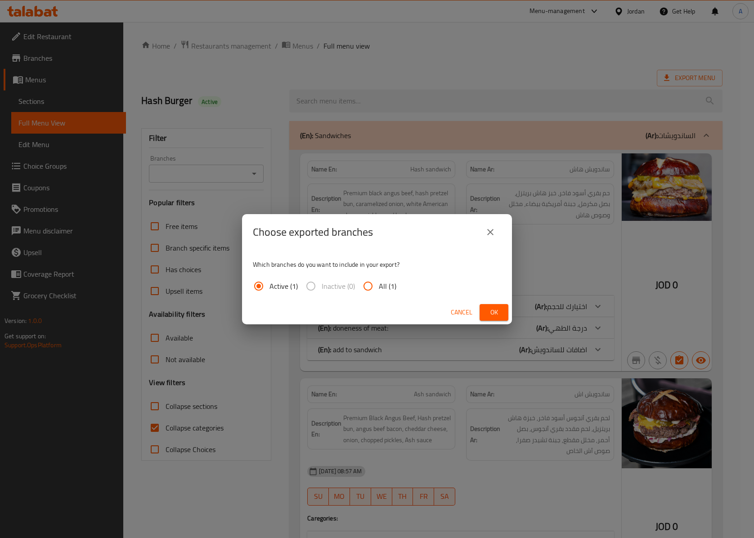
click at [375, 285] on input "All (1)" at bounding box center [368, 286] width 22 height 22
radio input "true"
click at [498, 312] on span "Ok" at bounding box center [494, 312] width 14 height 11
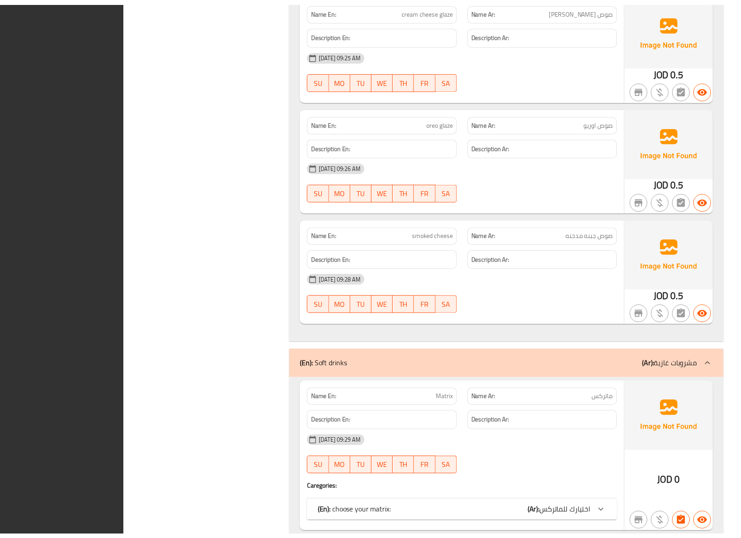
scroll to position [6664, 0]
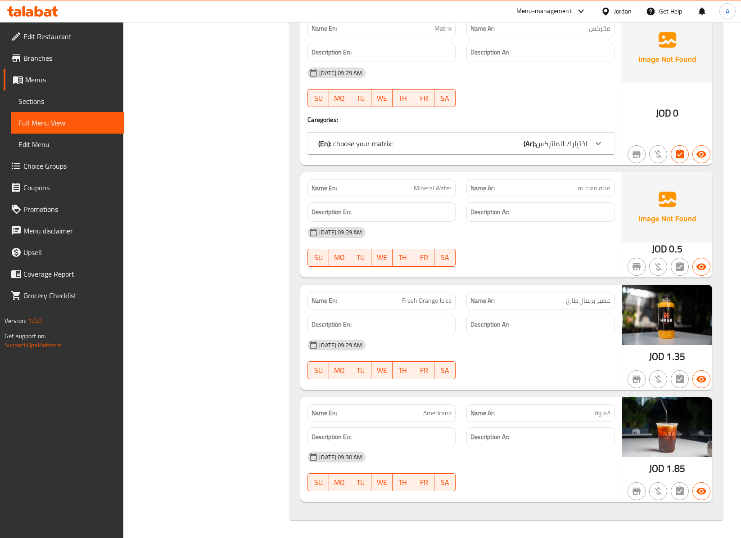
click at [565, 9] on div "Jordan" at bounding box center [623, 11] width 18 height 10
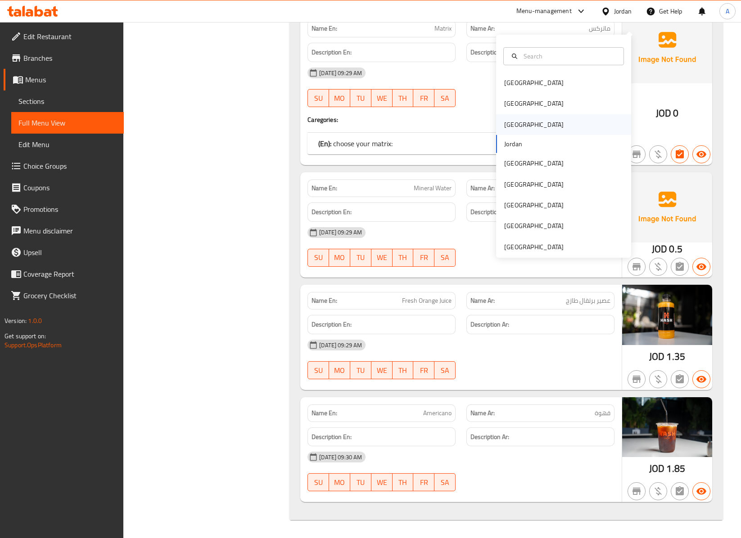
click at [505, 114] on div "[GEOGRAPHIC_DATA]" at bounding box center [534, 124] width 74 height 21
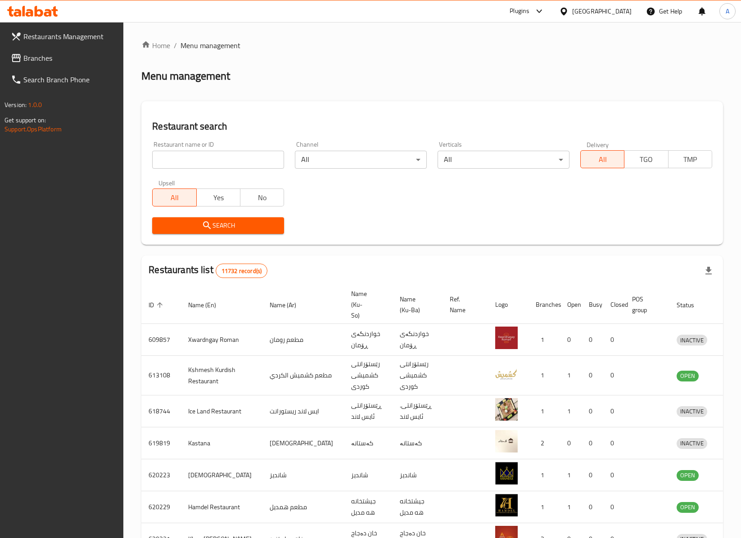
click at [21, 72] on link "Search Branch Phone" at bounding box center [64, 80] width 120 height 22
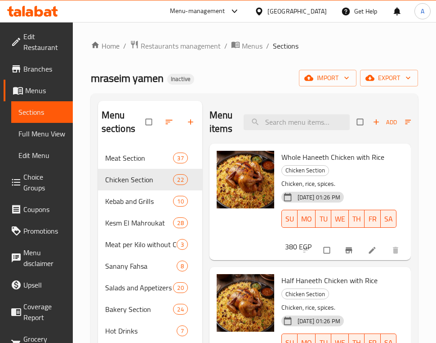
scroll to position [2041, 0]
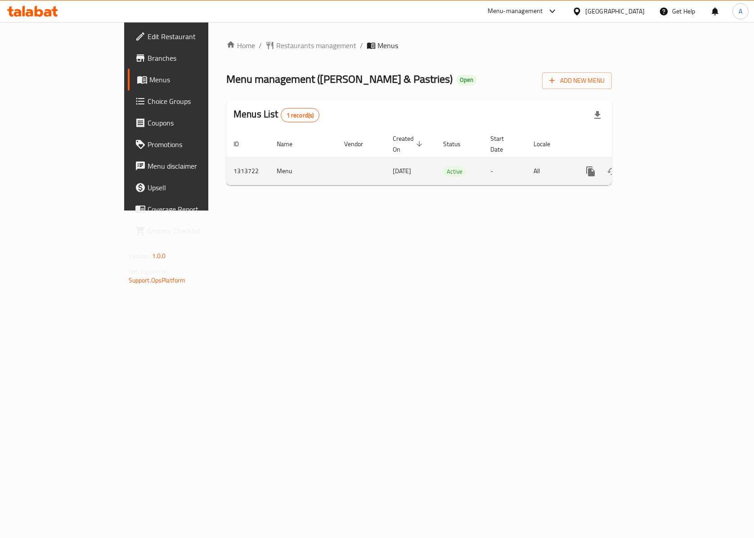
click at [661, 166] on icon "enhanced table" at bounding box center [655, 171] width 11 height 11
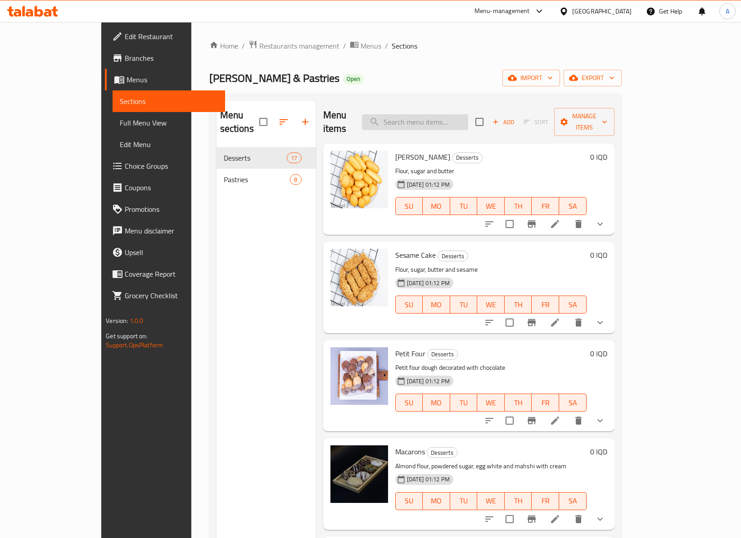
click at [444, 115] on input "search" at bounding box center [415, 122] width 106 height 16
paste input "كوكيز بالشوكولاته"
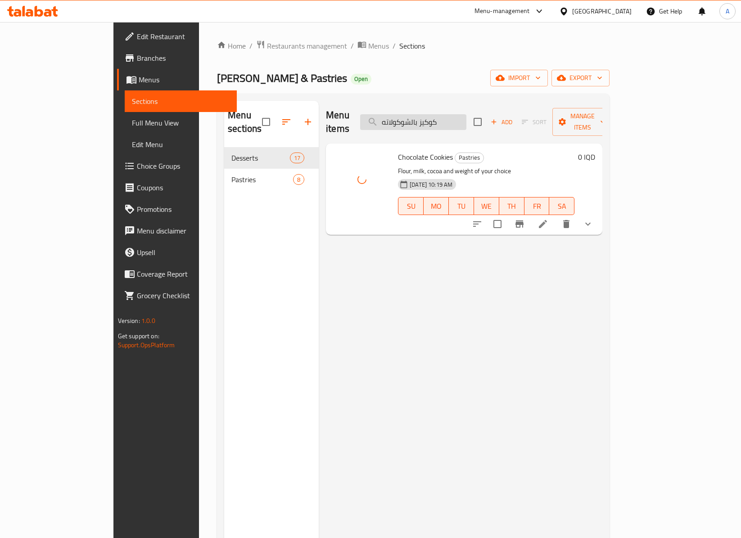
click at [466, 114] on input "كوكيز بالشوكولاته" at bounding box center [413, 122] width 106 height 16
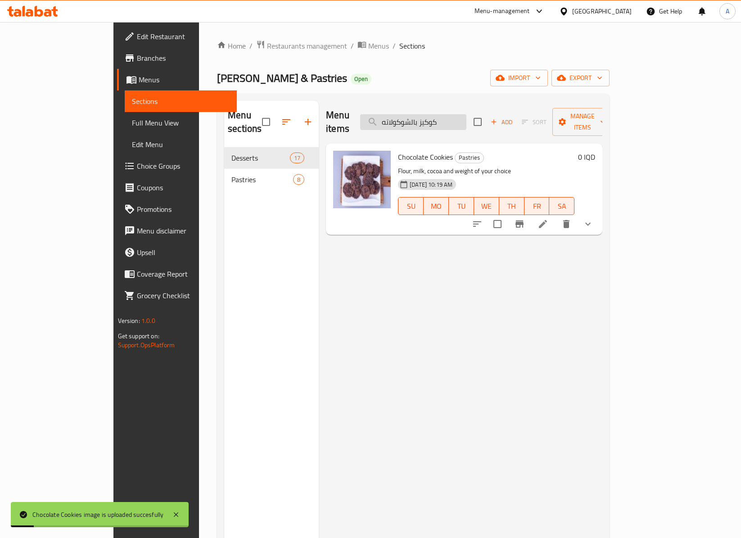
paste input "افن كيك مغطى"
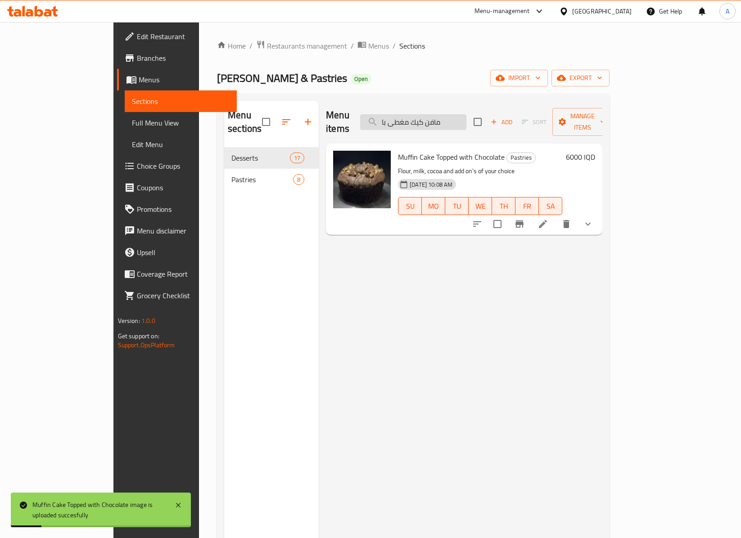
click at [466, 122] on input "مافن كيك مغطى با" at bounding box center [413, 122] width 106 height 16
paste input "سلة هداي"
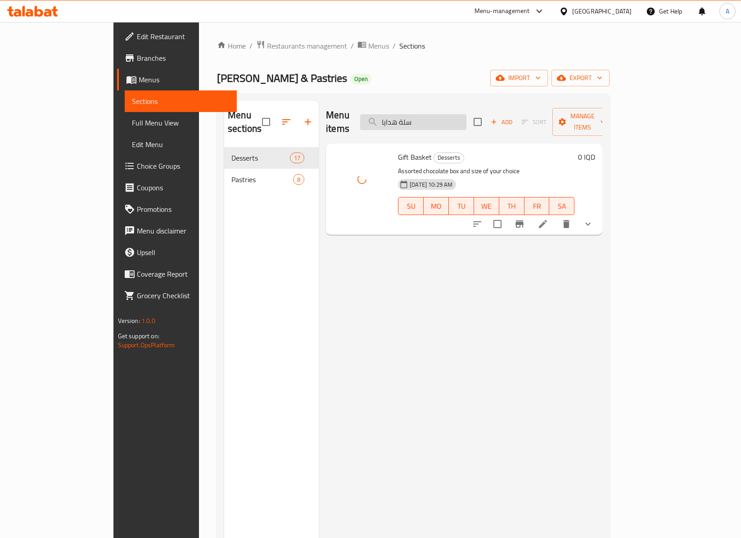
click at [466, 116] on input "سلة هدايا" at bounding box center [413, 122] width 106 height 16
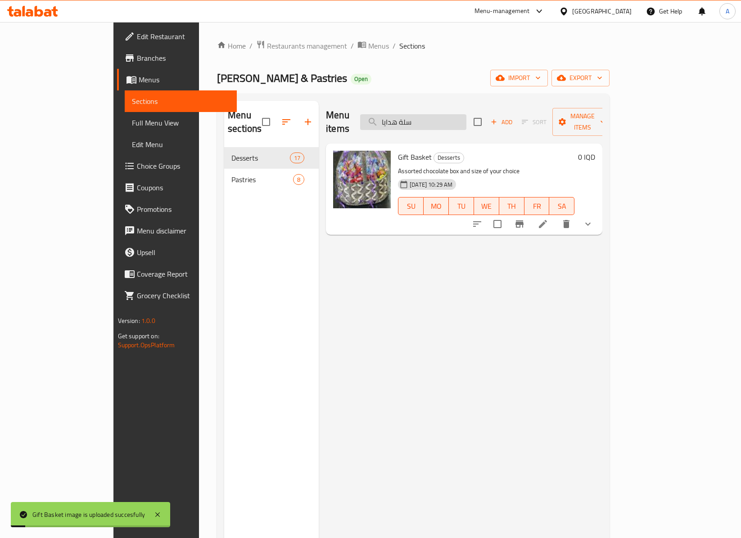
click at [466, 116] on input "سلة هدايا" at bounding box center [413, 122] width 106 height 16
paste input "راس العبد"
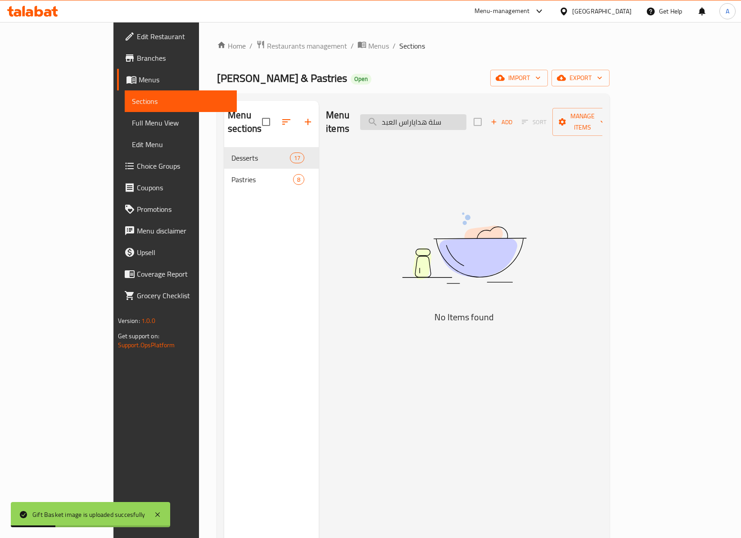
click at [466, 116] on input "سلة هداياراس العبد" at bounding box center [413, 122] width 106 height 16
paste input "search"
type input "راس العبد"
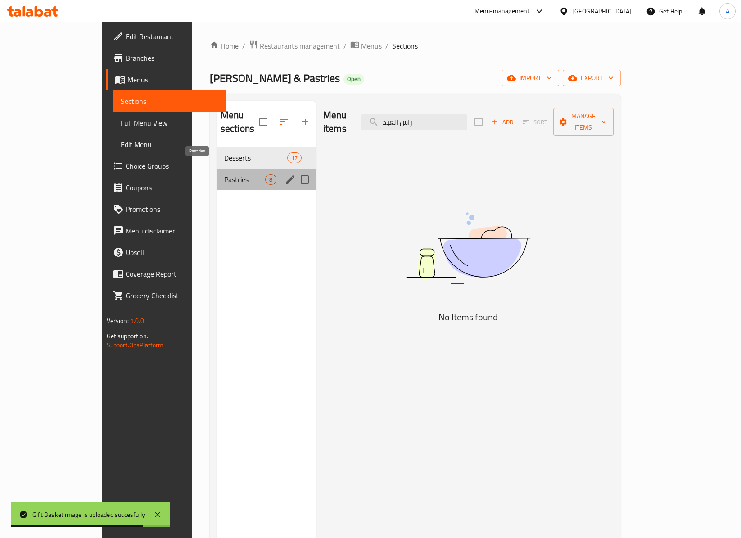
click at [224, 174] on span "Pastries" at bounding box center [244, 179] width 41 height 11
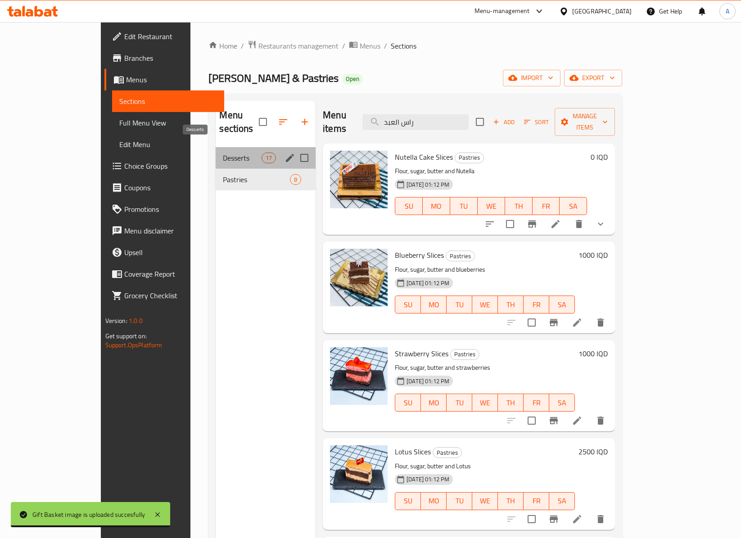
click at [223, 153] on span "Desserts" at bounding box center [242, 158] width 38 height 11
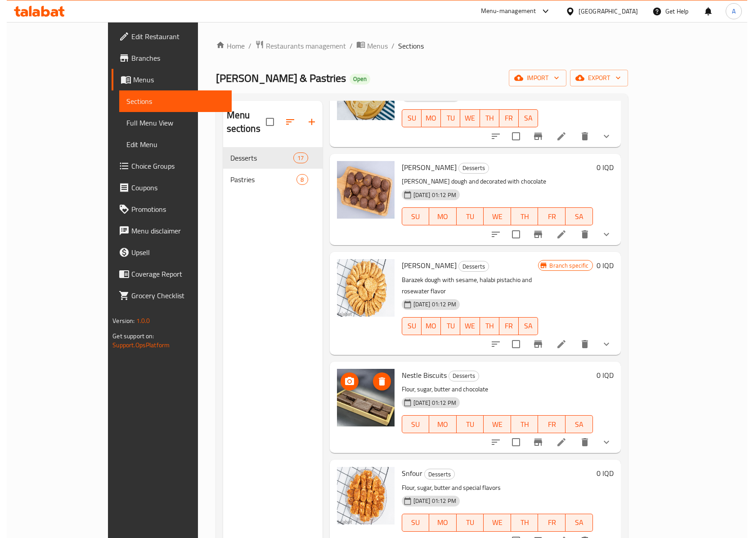
scroll to position [630, 0]
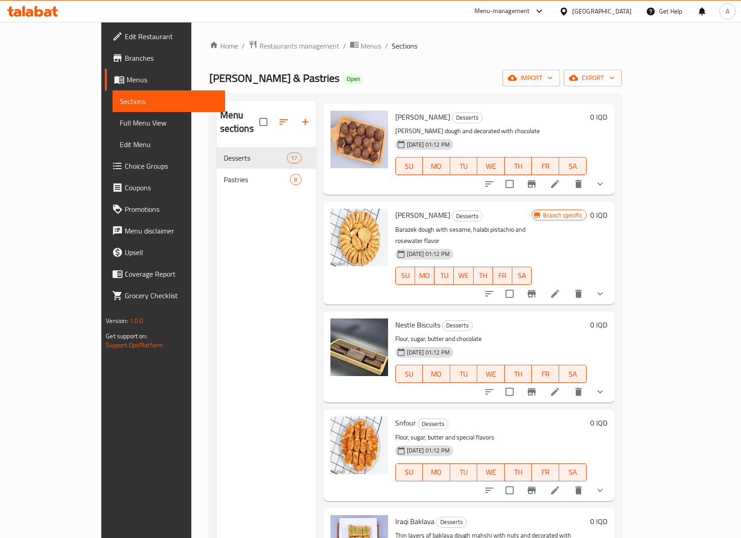
click at [112, 116] on link "Full Menu View" at bounding box center [168, 123] width 112 height 22
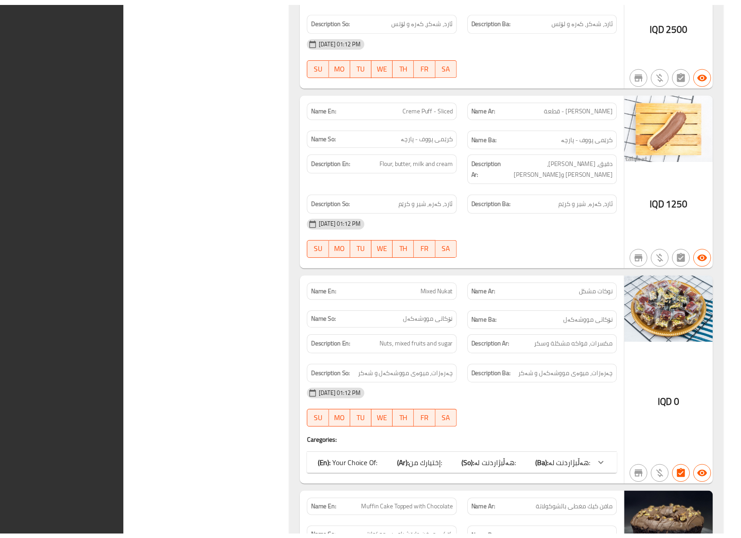
scroll to position [5358, 0]
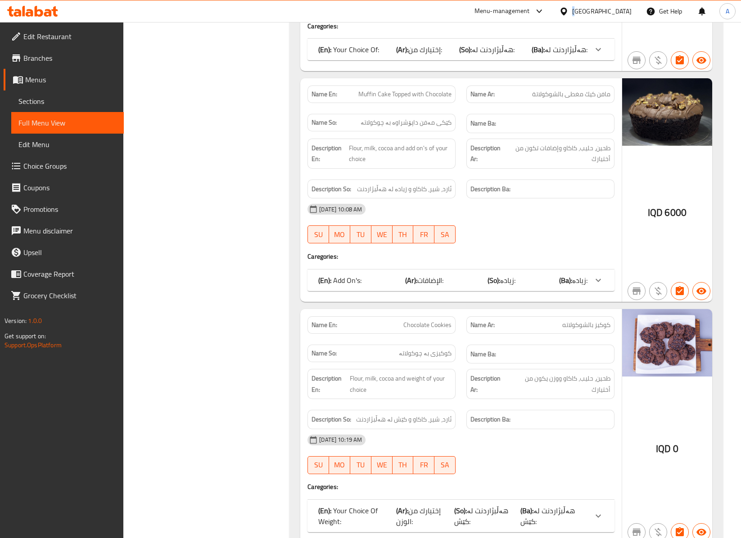
click at [621, 11] on div "[GEOGRAPHIC_DATA]" at bounding box center [601, 11] width 59 height 10
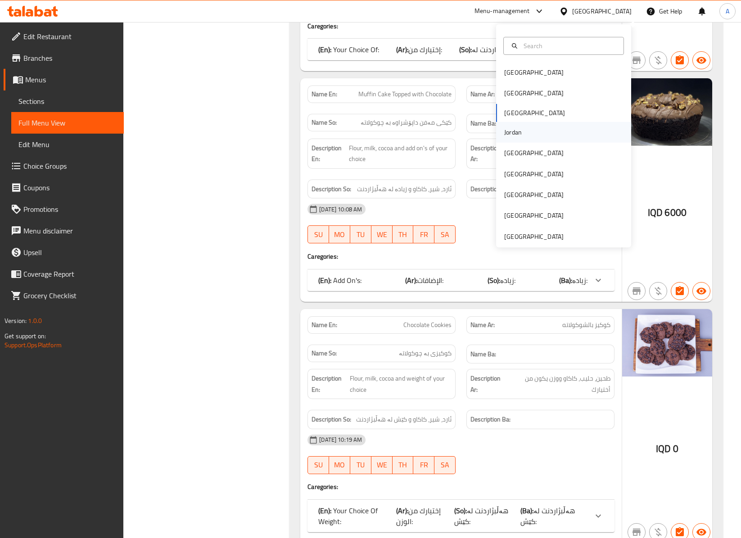
click at [509, 130] on div "Jordan" at bounding box center [513, 132] width 32 height 21
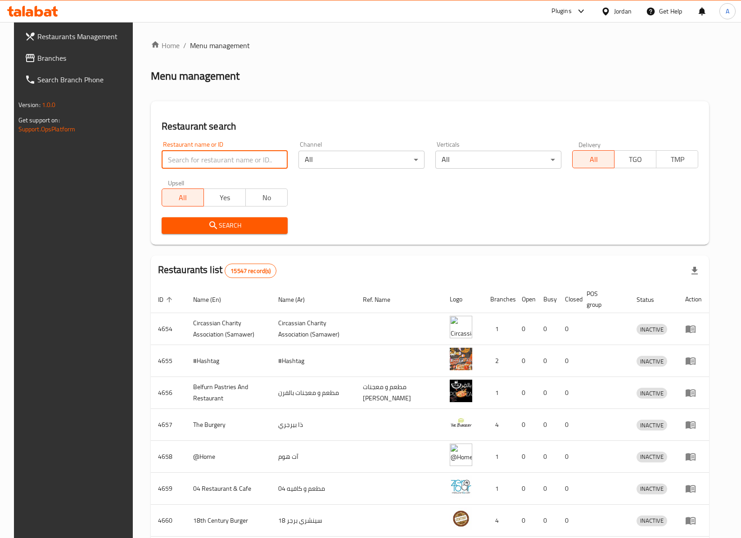
click at [195, 166] on input "search" at bounding box center [225, 160] width 126 height 18
click at [67, 53] on span "Branches" at bounding box center [83, 58] width 93 height 11
